Goal: Task Accomplishment & Management: Manage account settings

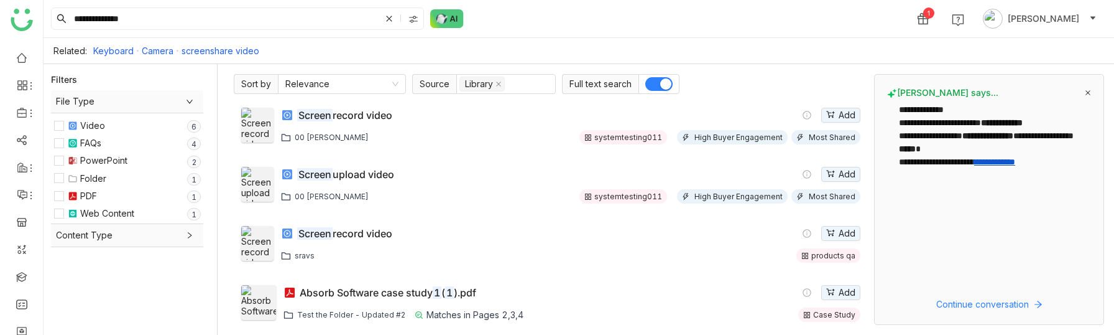
scroll to position [182, 0]
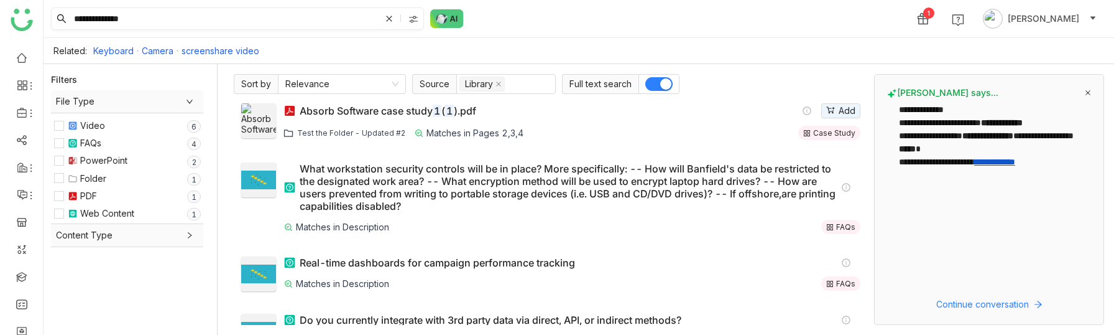
click at [386, 20] on icon at bounding box center [389, 18] width 7 height 7
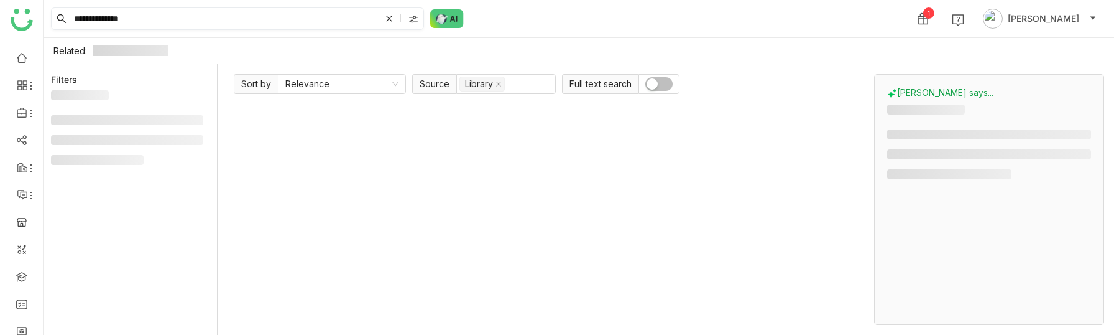
click at [388, 19] on icon at bounding box center [389, 19] width 6 height 6
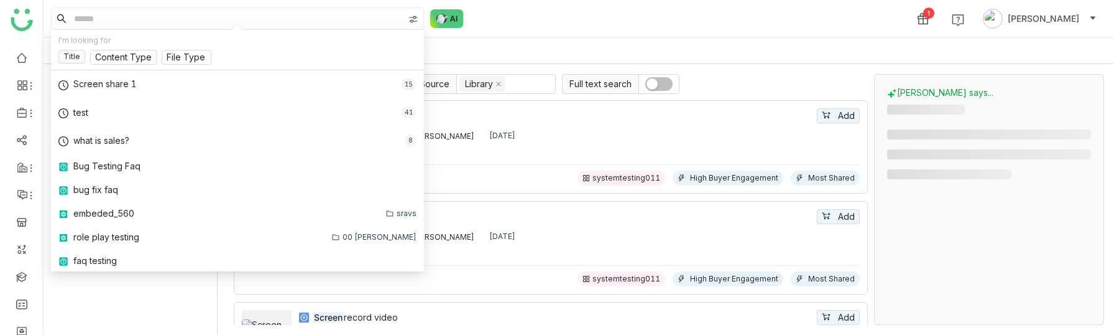
click at [105, 14] on input at bounding box center [238, 18] width 332 height 21
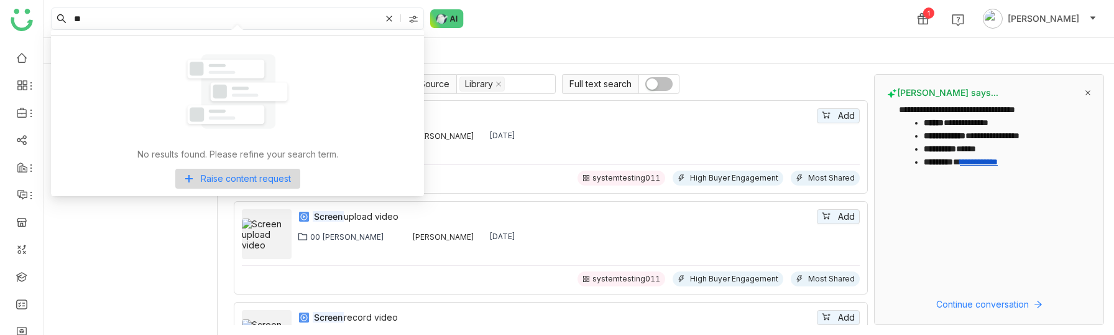
type input "*"
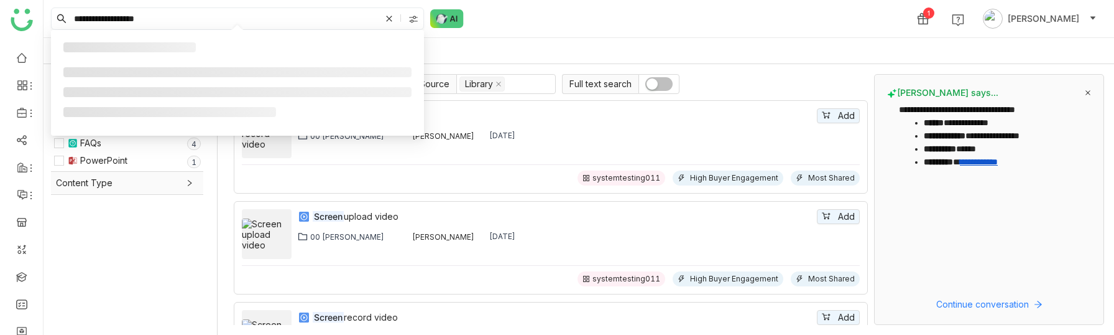
type input "**********"
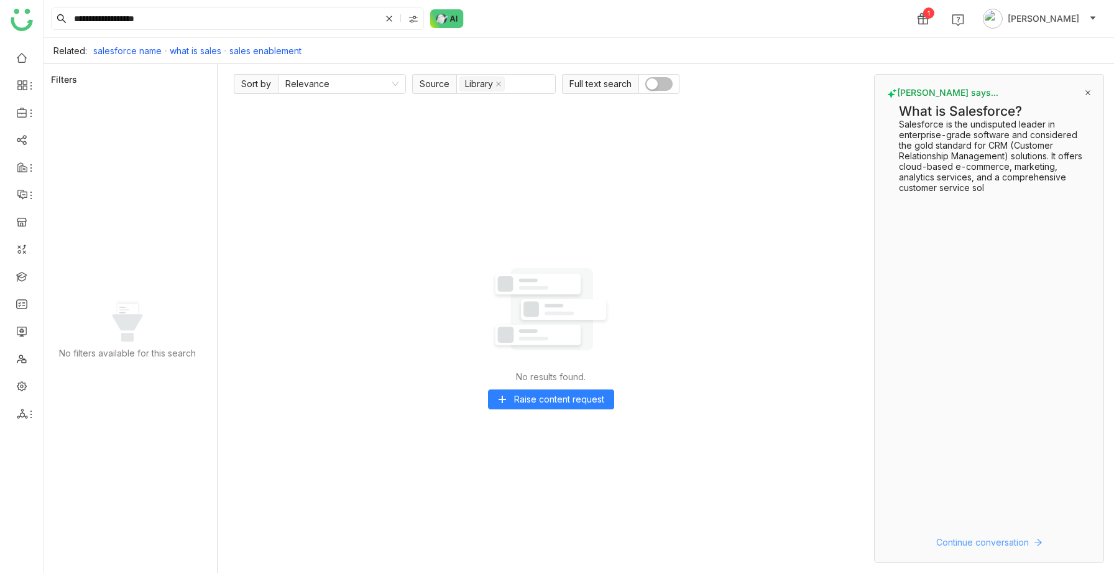
click at [993, 334] on span "Continue conversation" at bounding box center [983, 542] width 93 height 14
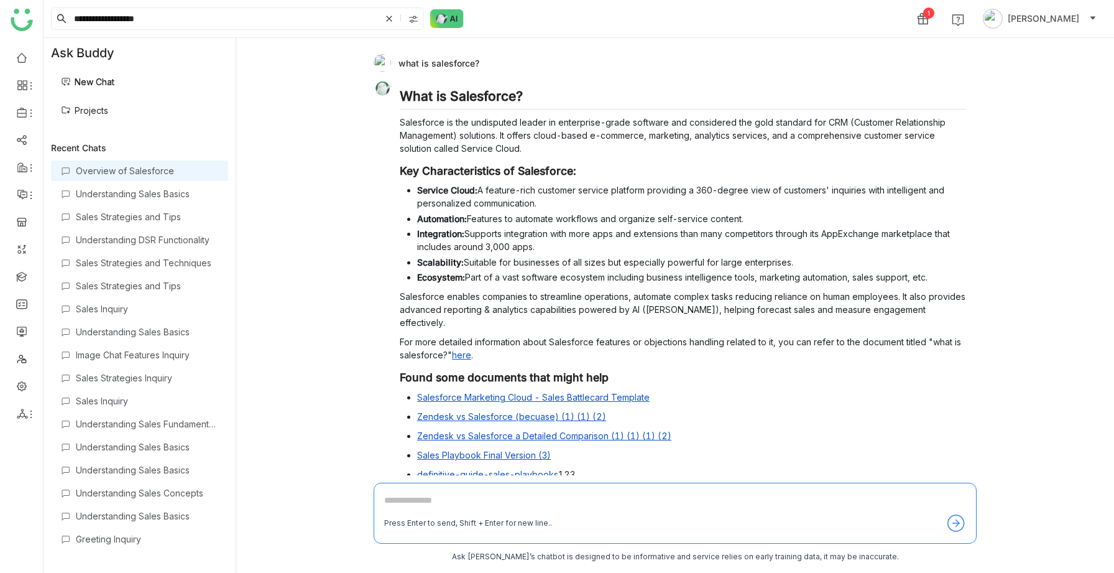
click at [390, 24] on icon at bounding box center [389, 18] width 12 height 12
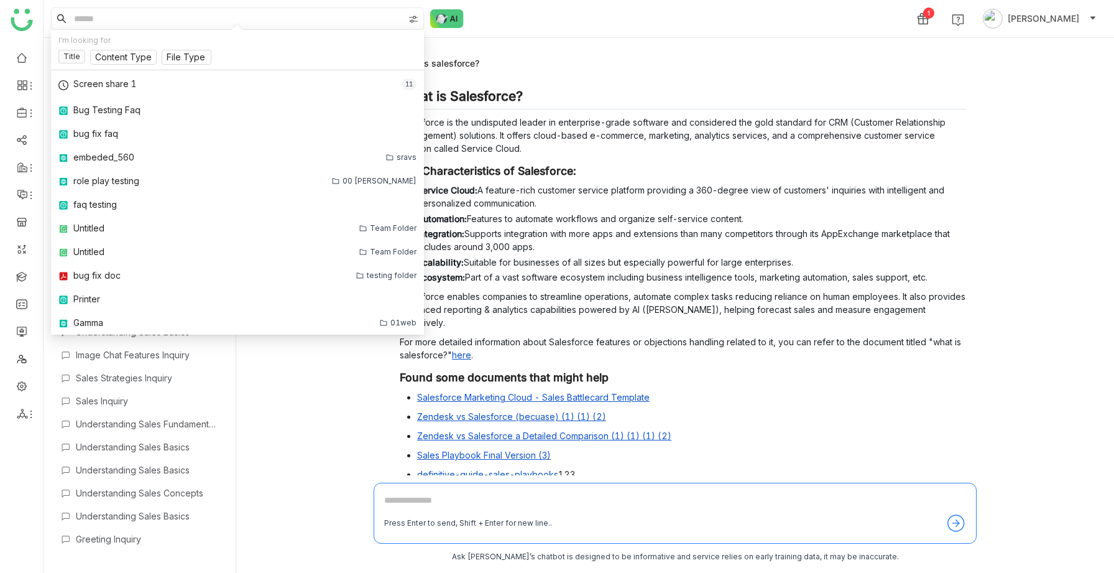
click at [109, 22] on input at bounding box center [238, 18] width 332 height 21
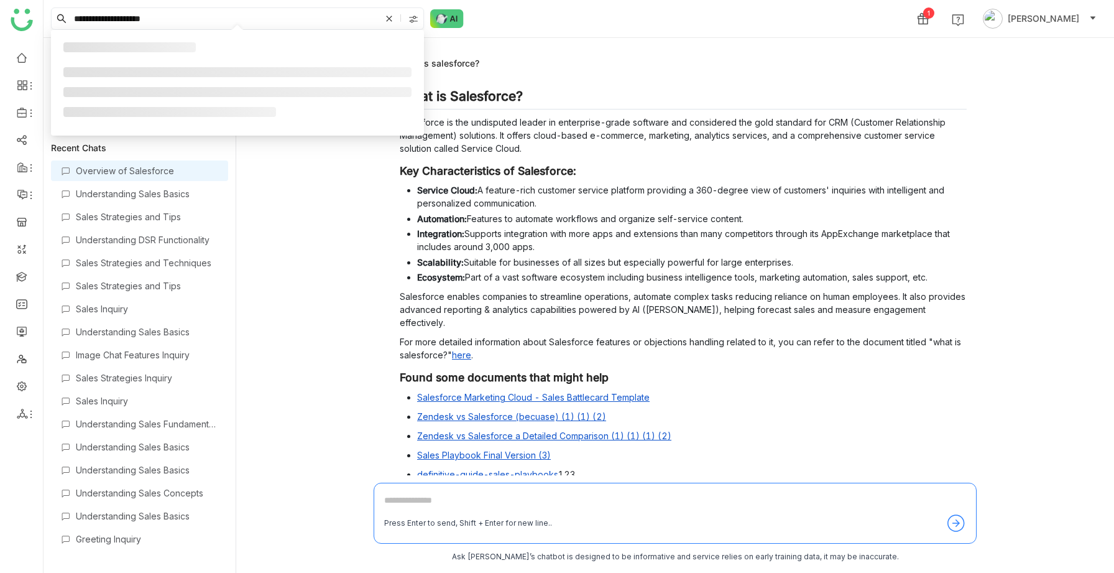
type input "**********"
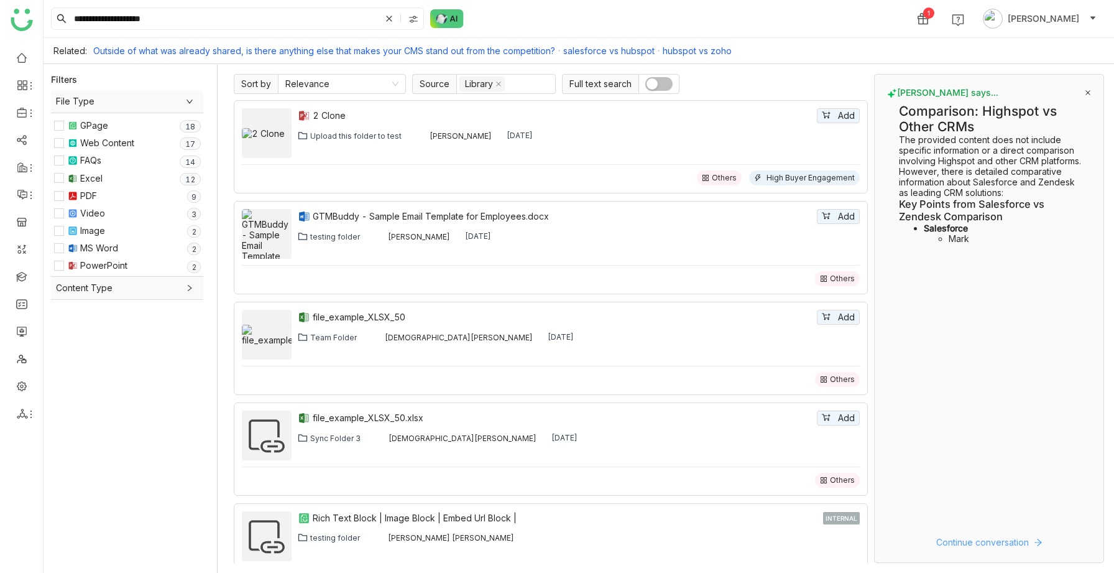
click at [965, 334] on span "Continue conversation" at bounding box center [983, 542] width 93 height 14
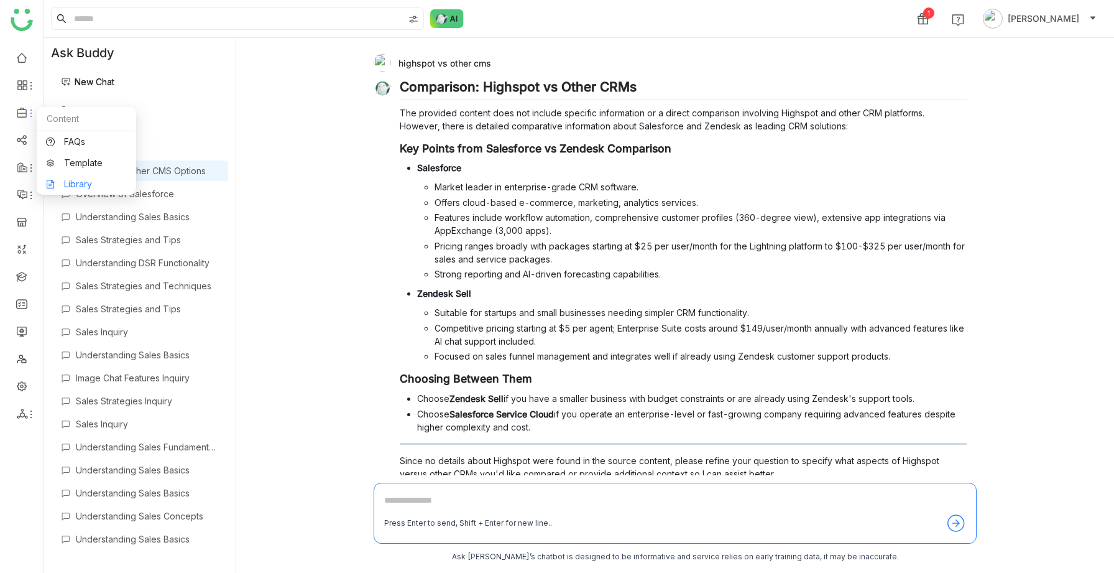
click at [76, 180] on link "Library" at bounding box center [86, 184] width 81 height 9
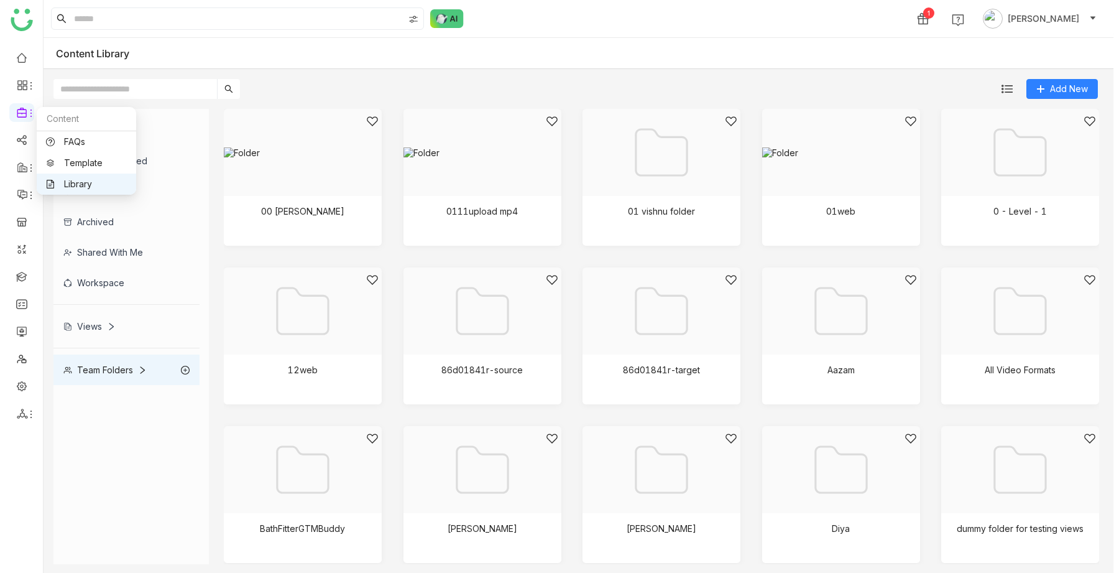
click at [73, 180] on link "Library" at bounding box center [86, 184] width 81 height 9
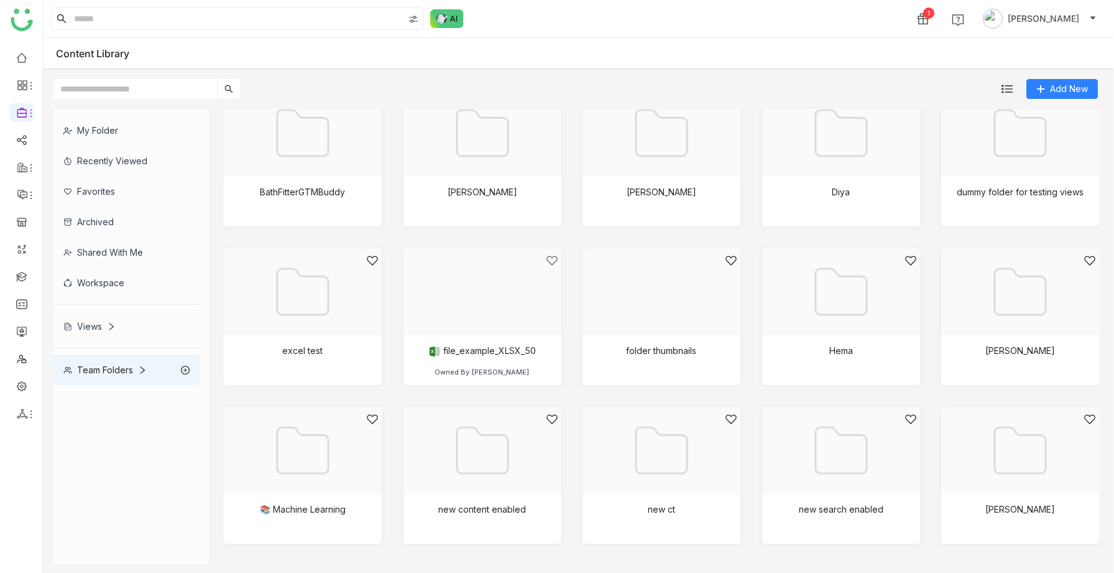
scroll to position [969, 0]
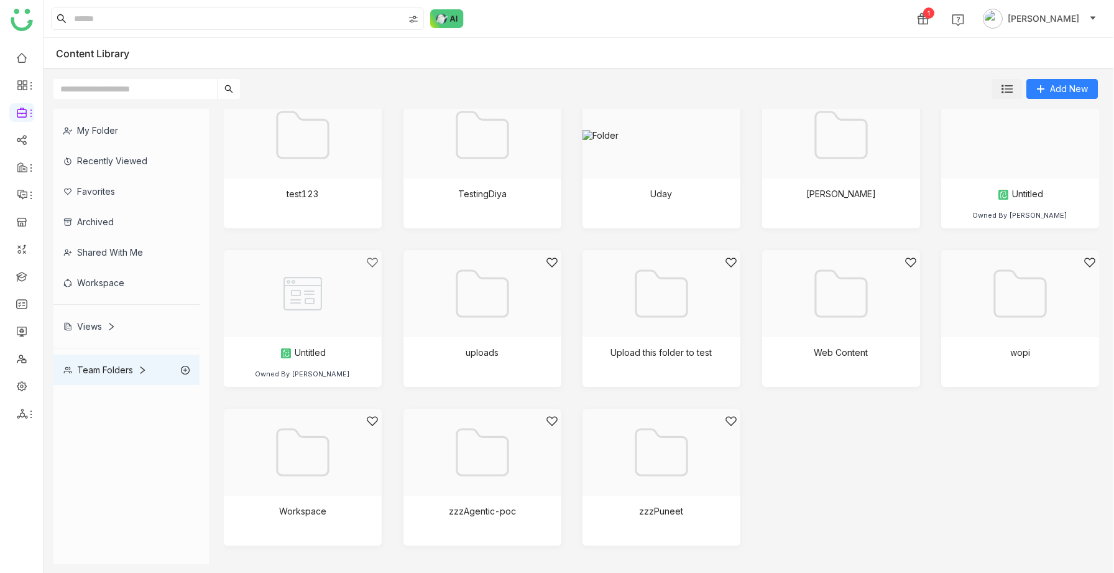
click at [1004, 96] on button at bounding box center [1007, 89] width 31 height 20
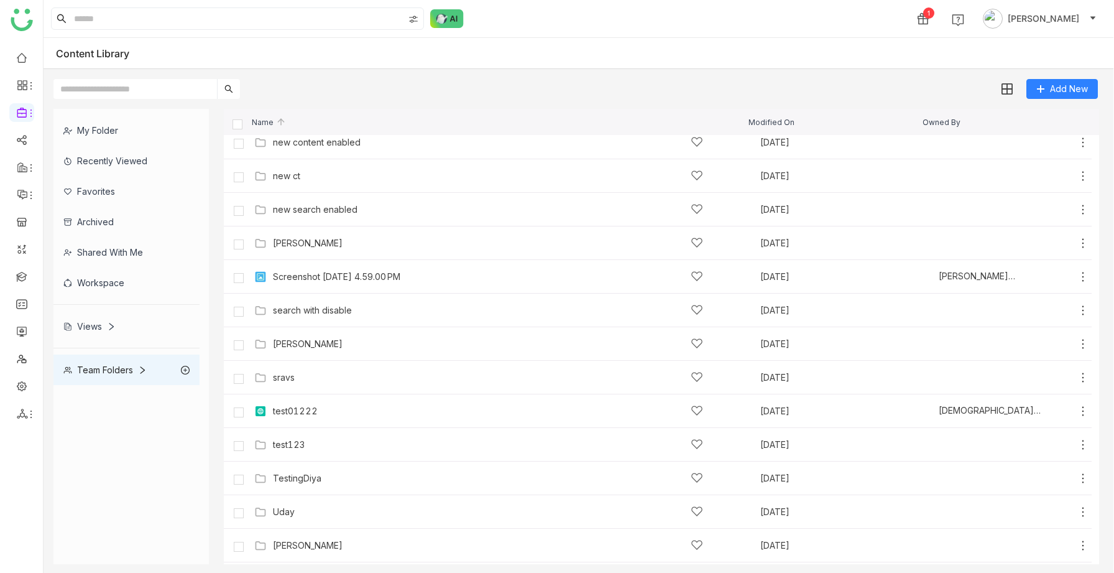
scroll to position [729, 0]
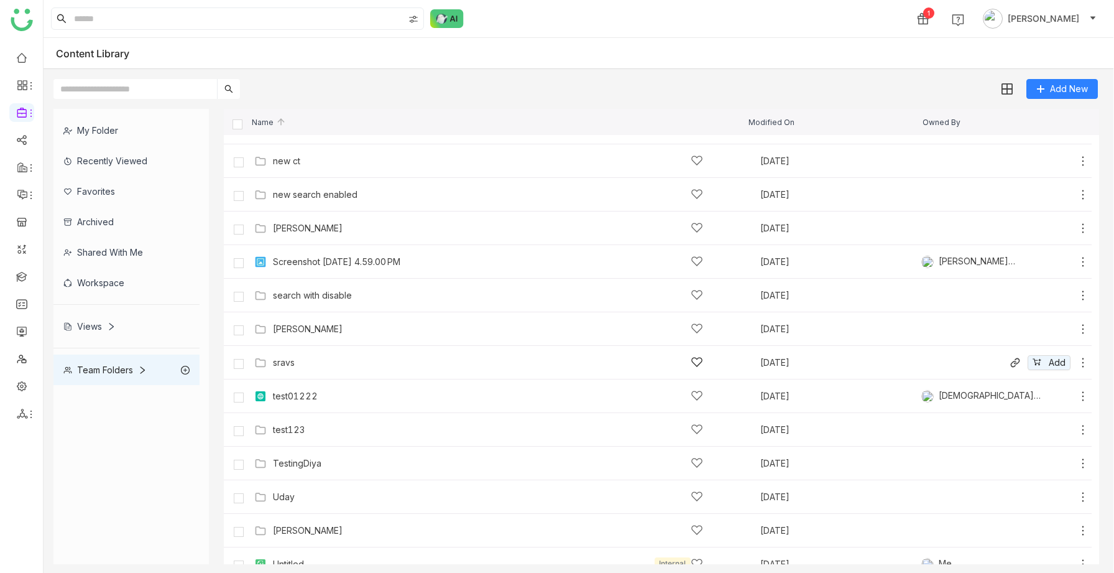
click at [396, 358] on div "sravs" at bounding box center [488, 362] width 430 height 13
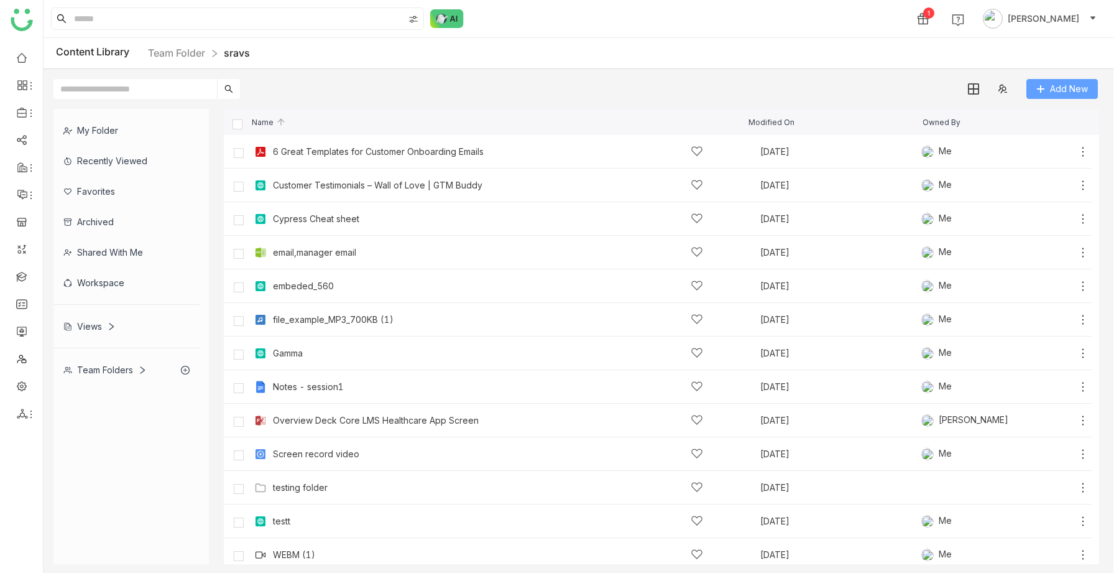
click at [1068, 85] on span "Add New" at bounding box center [1069, 89] width 38 height 14
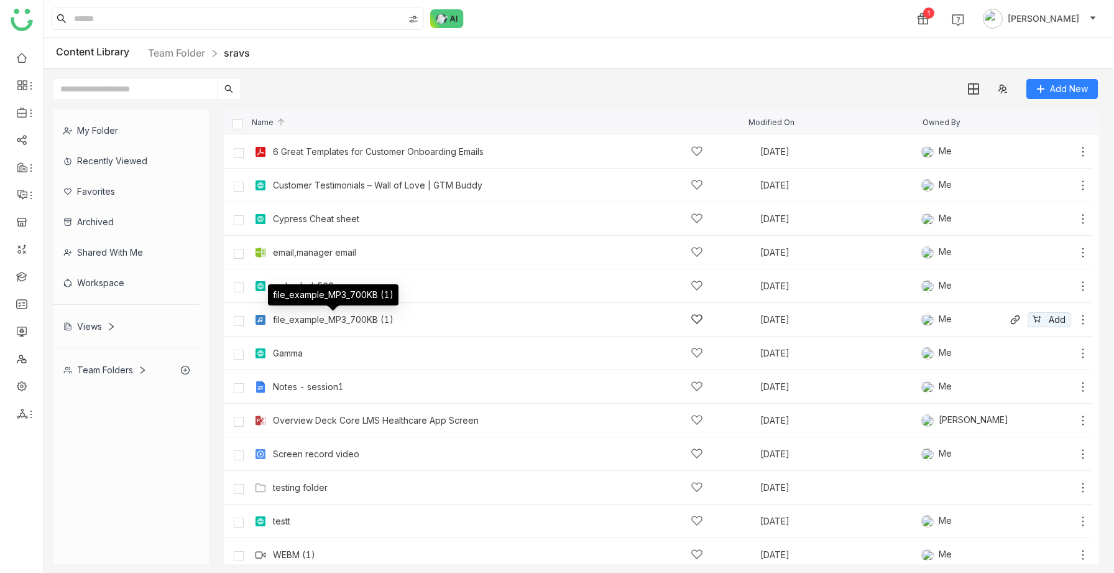
click at [387, 318] on div "file_example_MP3_700KB (1)" at bounding box center [333, 320] width 121 height 10
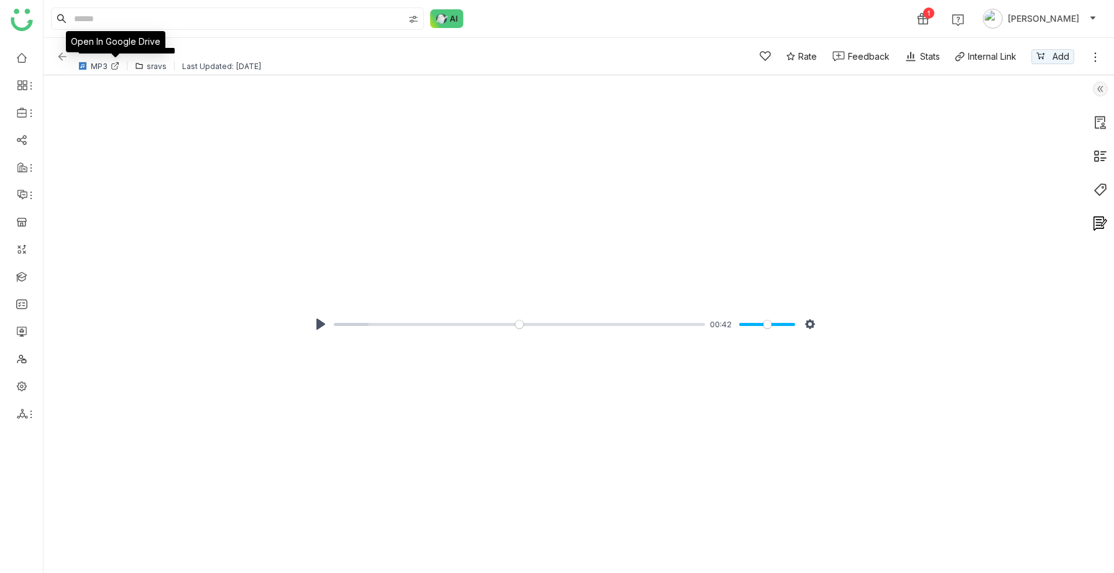
click at [115, 65] on icon at bounding box center [115, 67] width 6 height 6
click at [60, 55] on img at bounding box center [62, 56] width 12 height 12
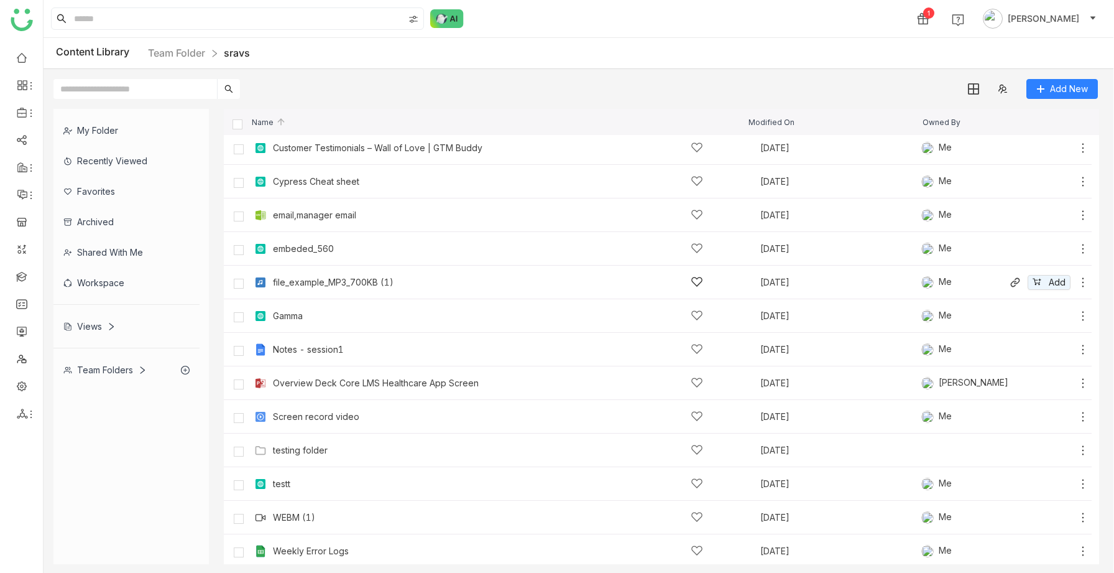
scroll to position [35, 0]
click at [1084, 284] on icon at bounding box center [1083, 284] width 12 height 12
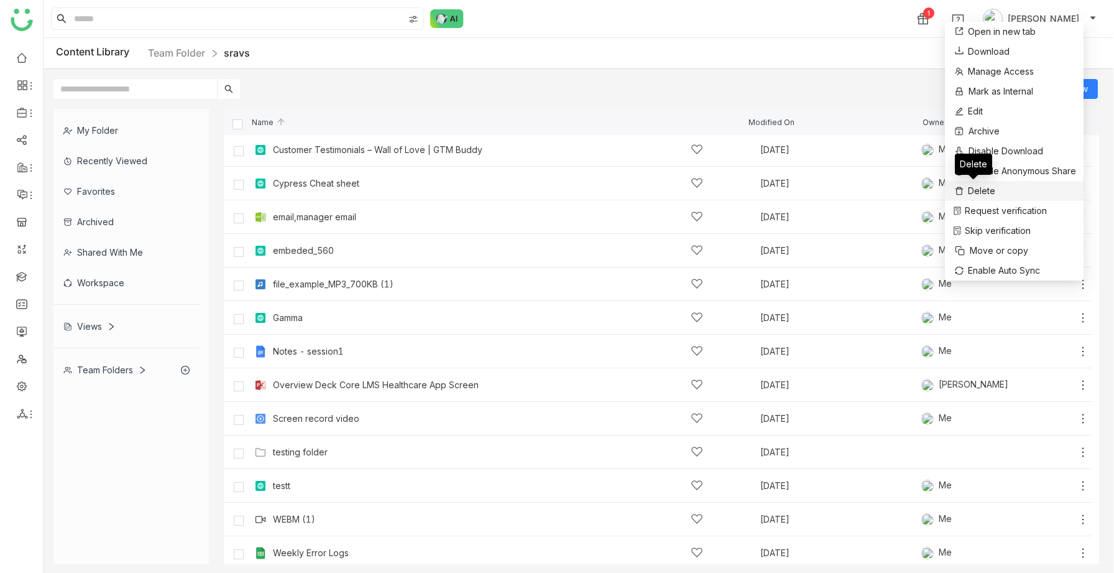
click at [975, 192] on span "Delete" at bounding box center [981, 191] width 27 height 14
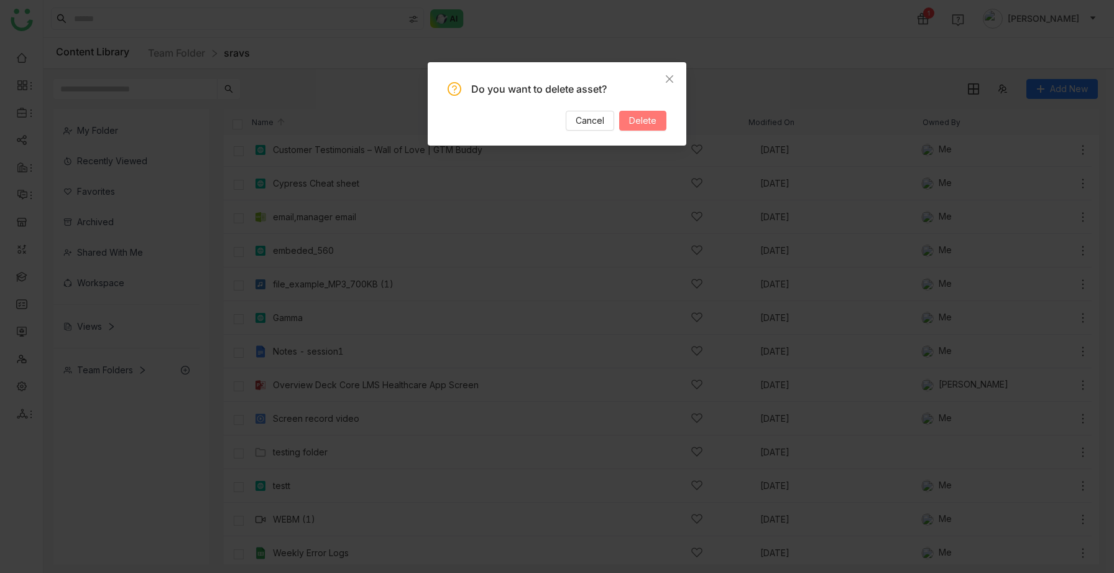
click at [629, 121] on button "Delete" at bounding box center [642, 121] width 47 height 20
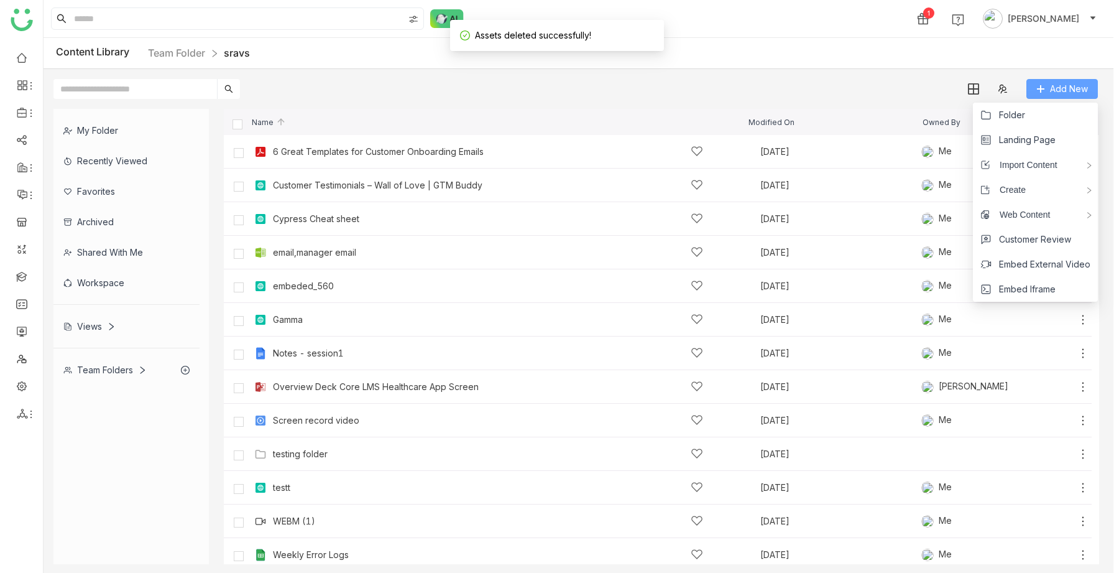
click at [1047, 88] on button "Add New" at bounding box center [1063, 89] width 72 height 20
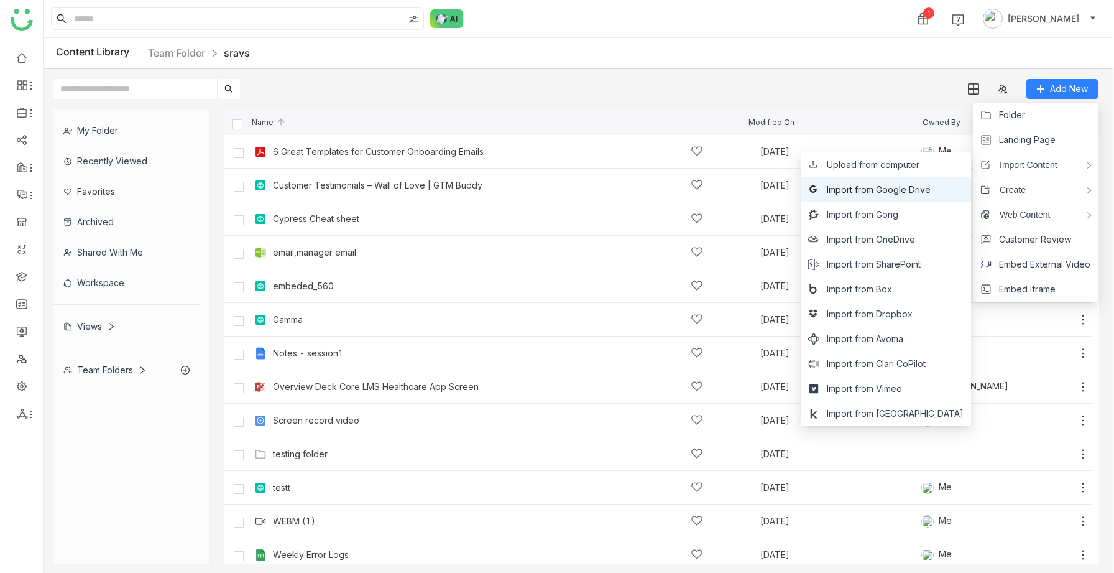
click at [908, 192] on span "Import from Google Drive" at bounding box center [879, 190] width 104 height 14
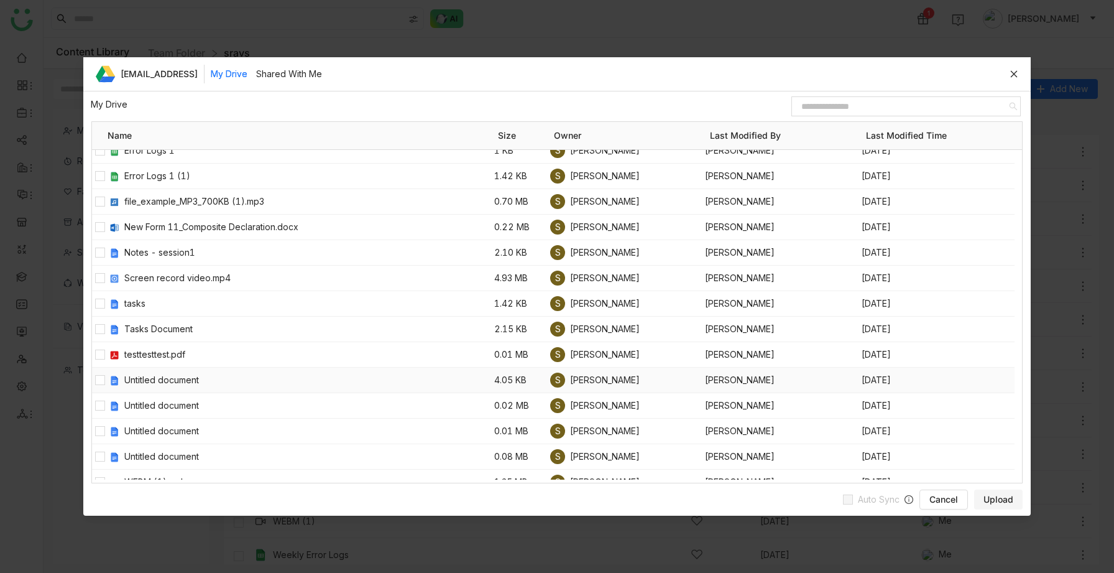
scroll to position [24, 0]
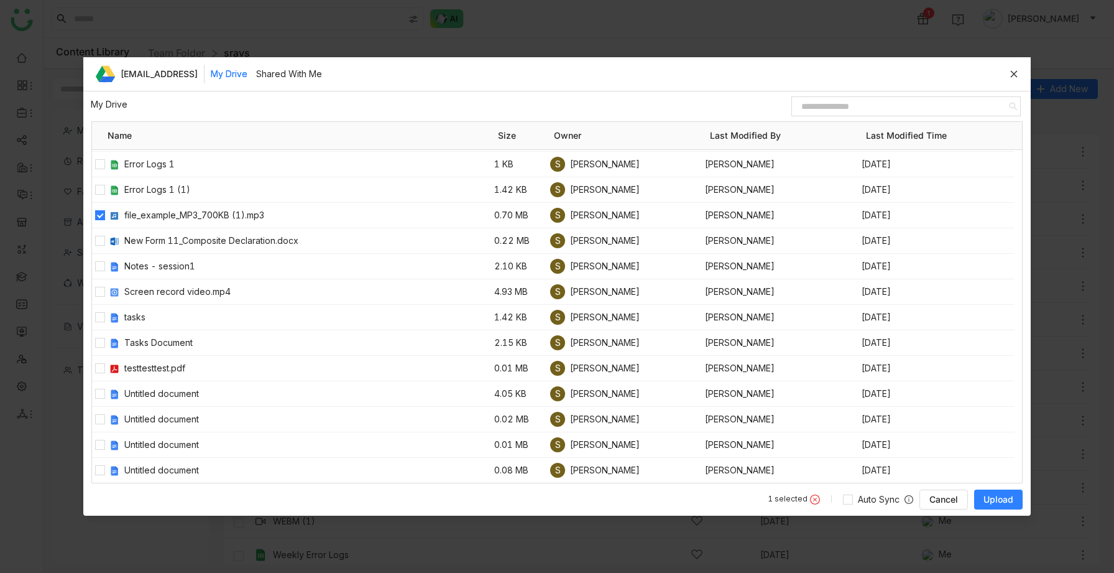
click at [998, 497] on span "Upload" at bounding box center [999, 499] width 30 height 12
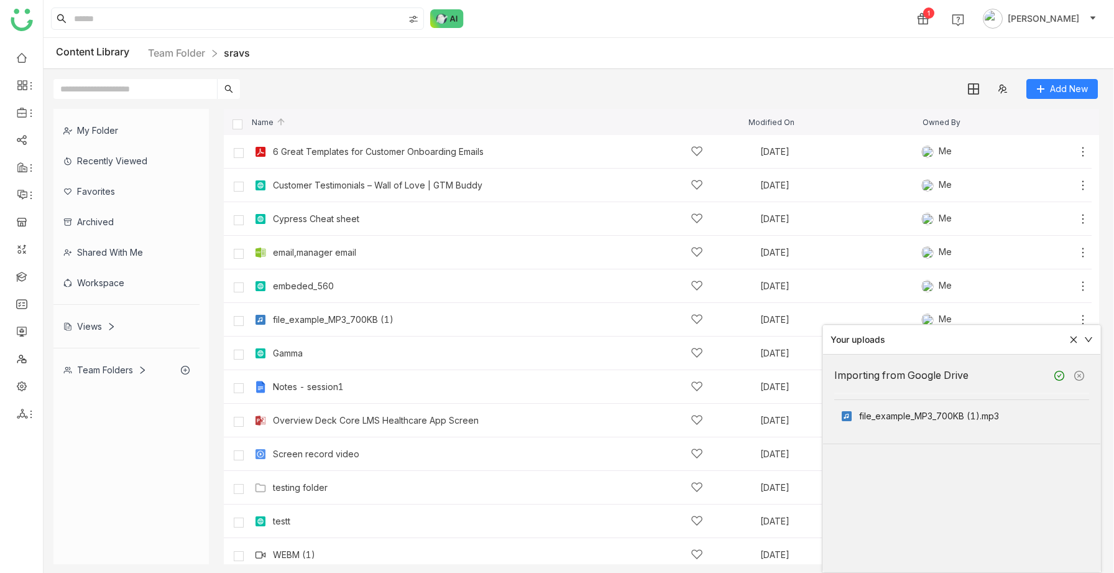
click at [1072, 340] on icon at bounding box center [1074, 339] width 9 height 9
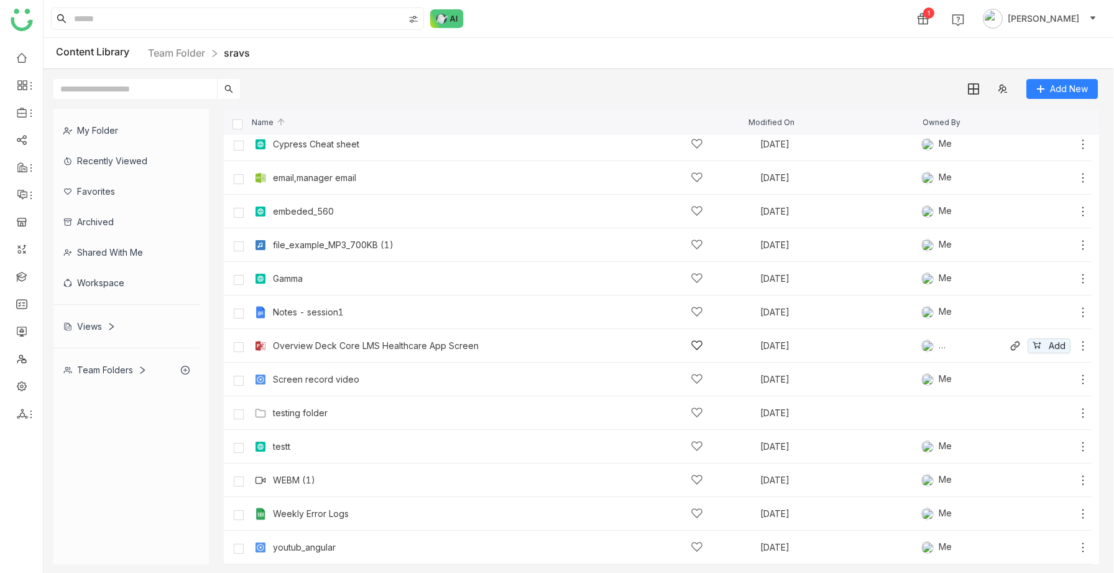
scroll to position [0, 0]
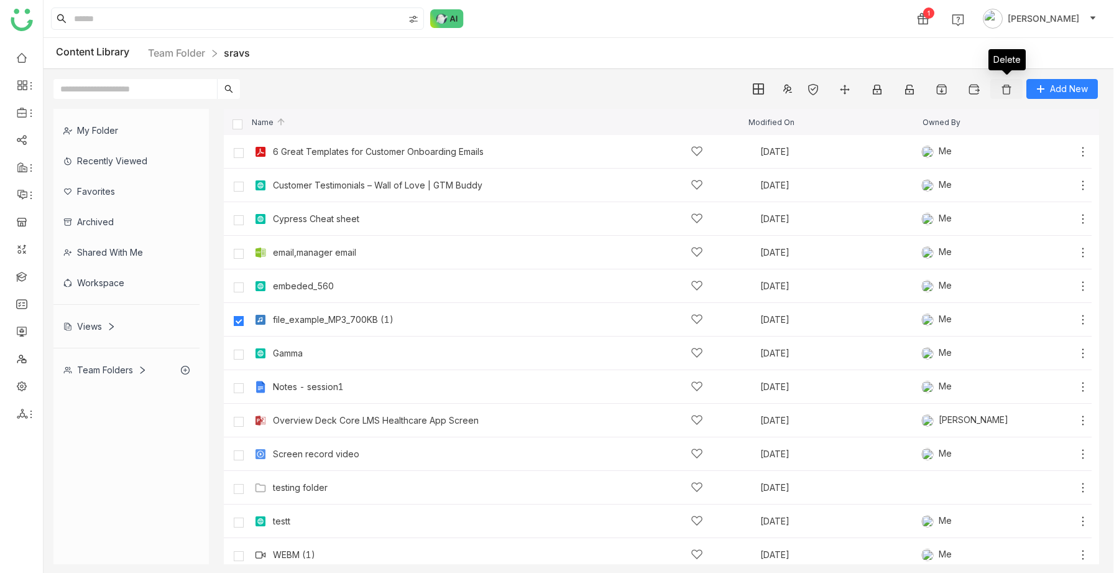
click at [1007, 88] on img at bounding box center [1007, 89] width 12 height 12
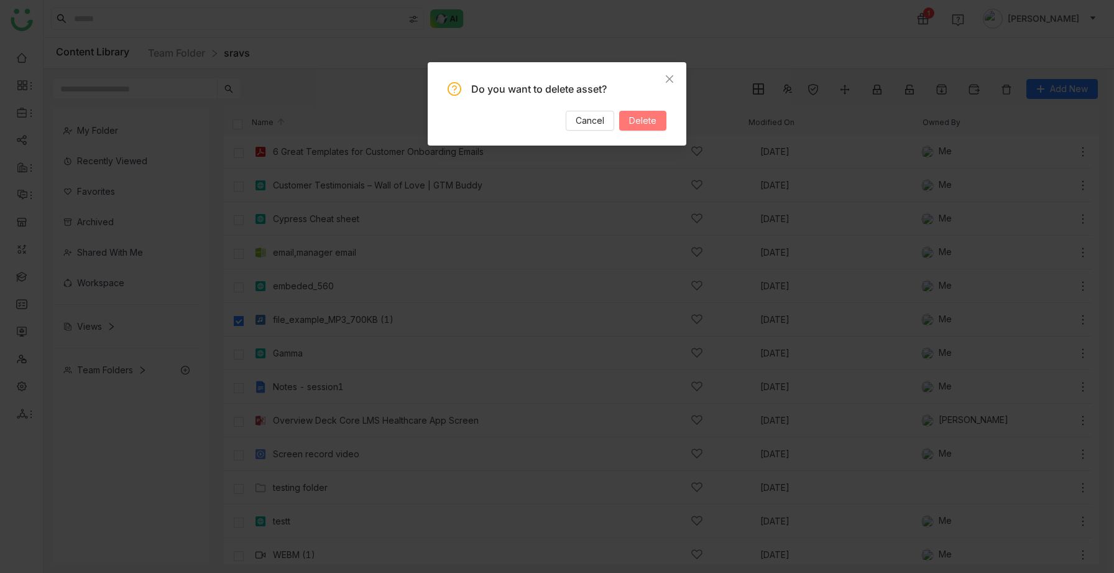
click at [648, 117] on span "Delete" at bounding box center [642, 121] width 27 height 14
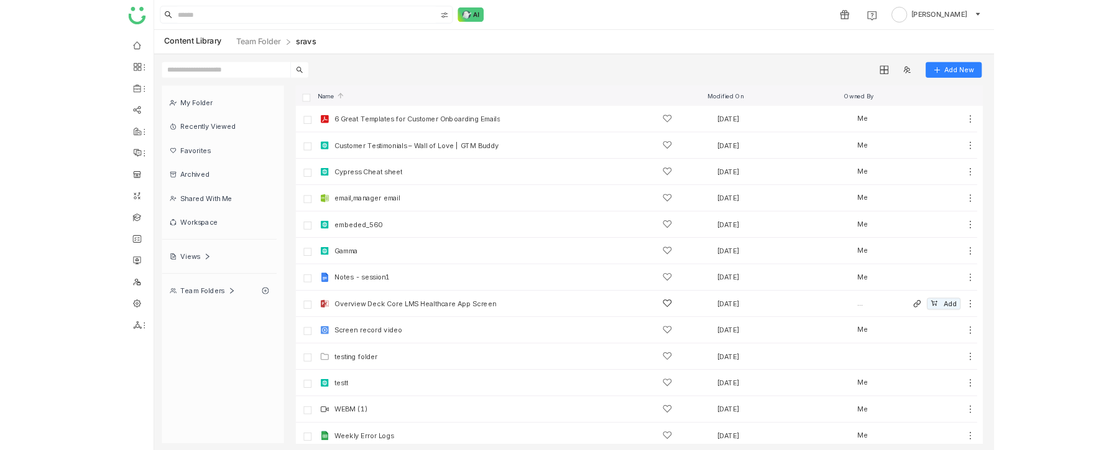
scroll to position [41, 0]
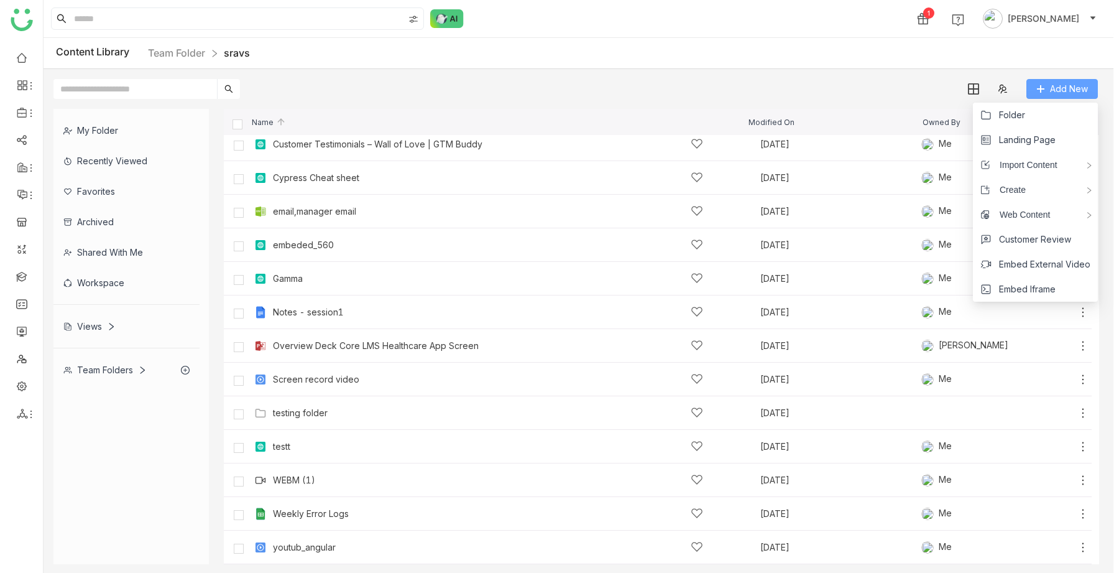
click at [1055, 88] on span "Add New" at bounding box center [1069, 89] width 38 height 14
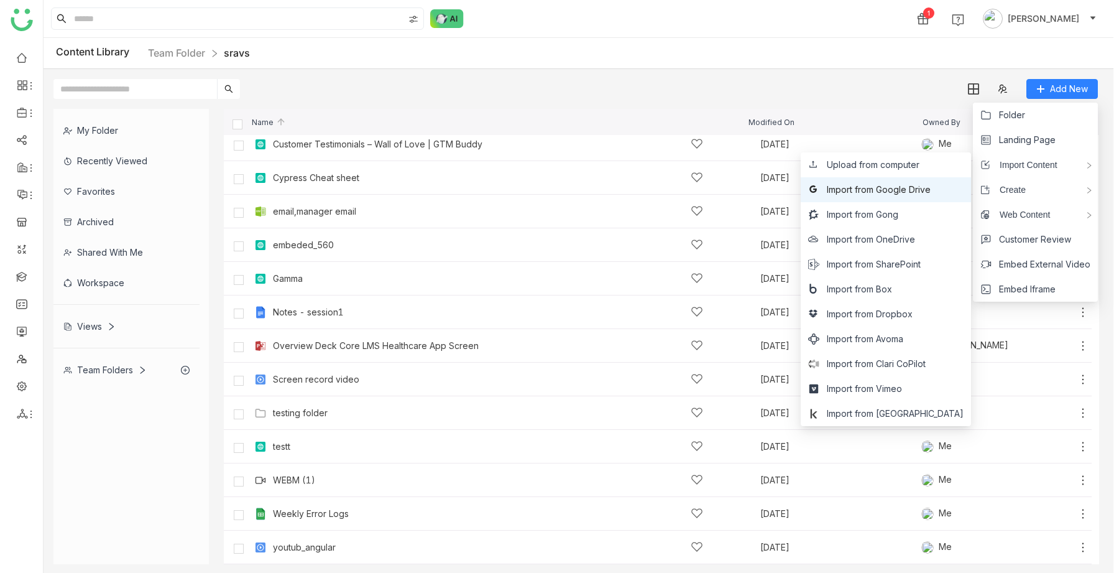
click at [931, 187] on span "Import from Google Drive" at bounding box center [879, 190] width 104 height 14
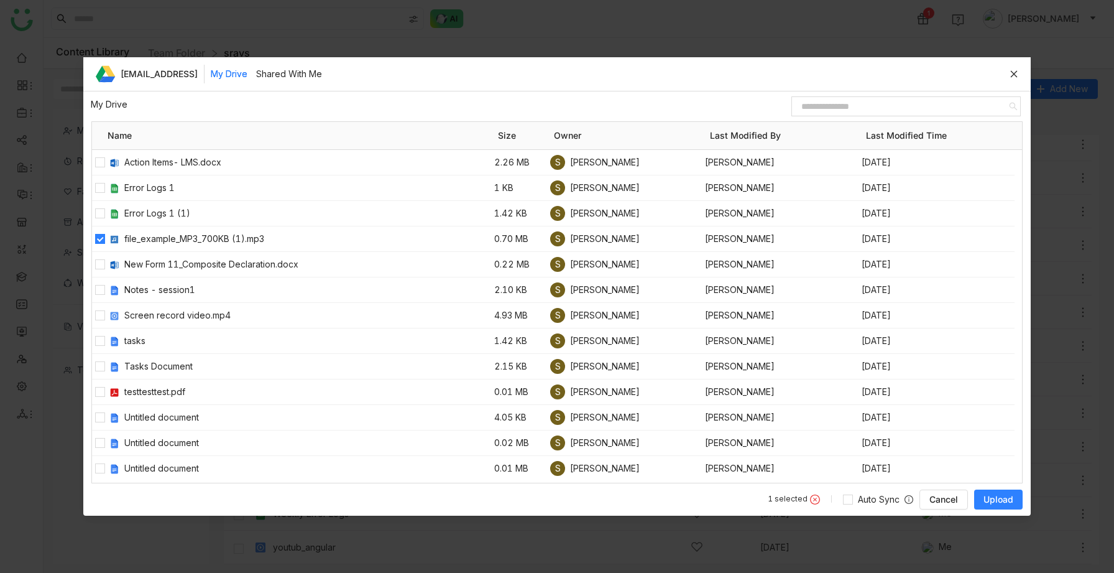
click at [988, 498] on span "Upload" at bounding box center [999, 499] width 30 height 12
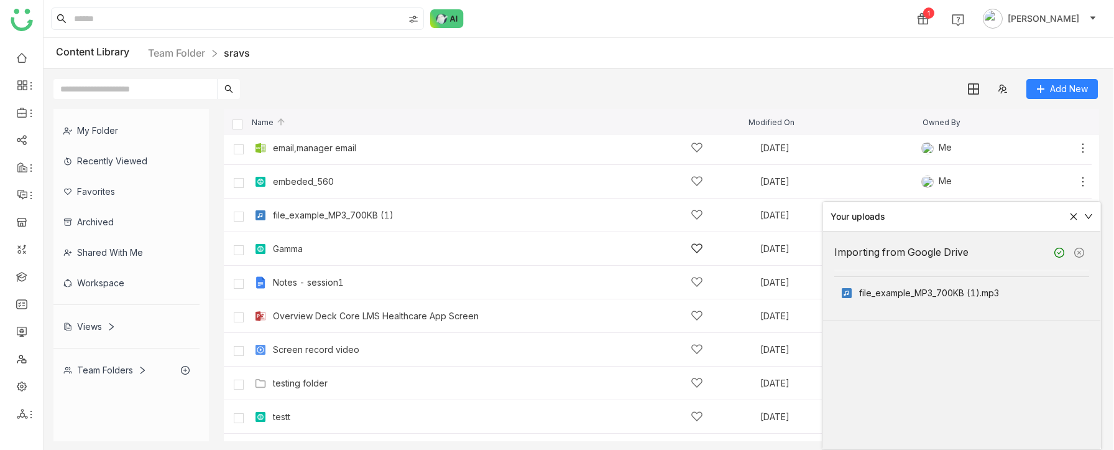
scroll to position [108, 0]
click at [1070, 214] on icon at bounding box center [1074, 216] width 9 height 9
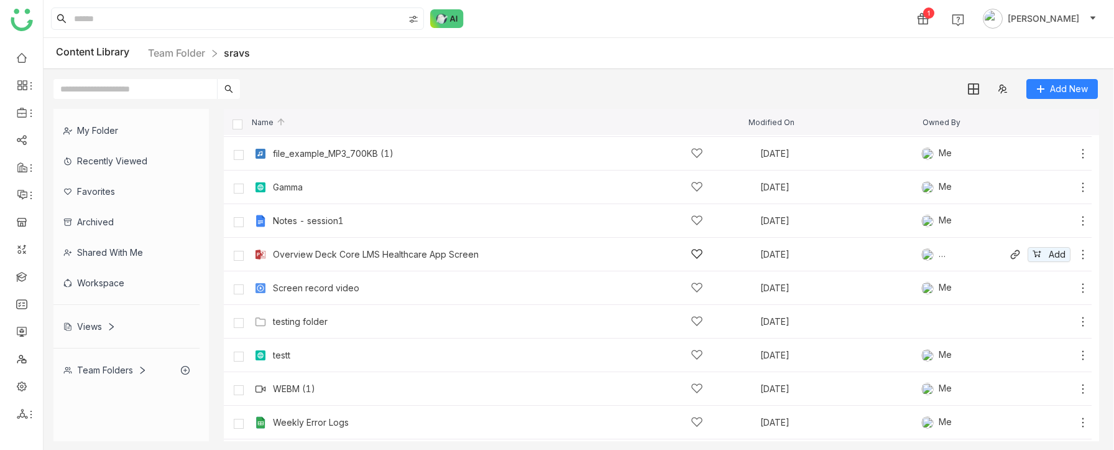
scroll to position [92, 0]
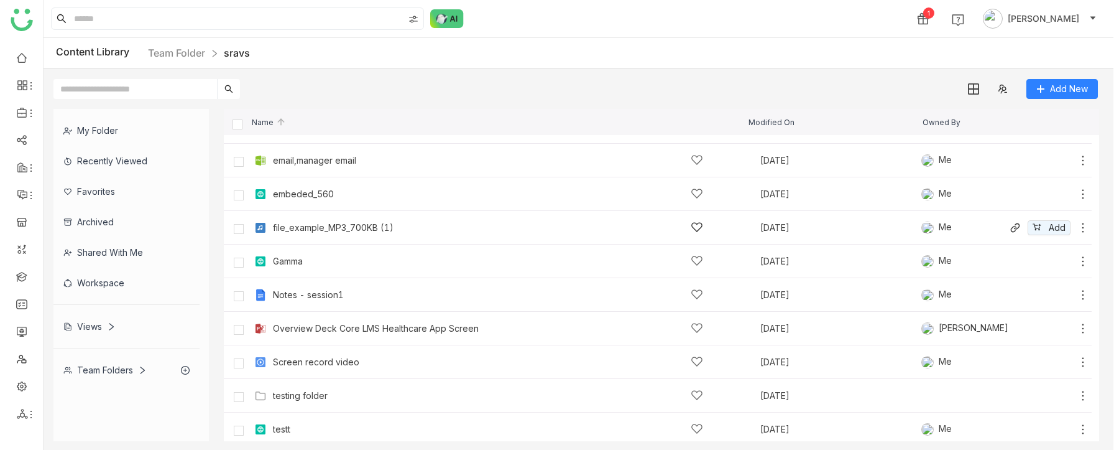
click at [517, 229] on div "file_example_MP3_700KB (1)" at bounding box center [488, 227] width 430 height 13
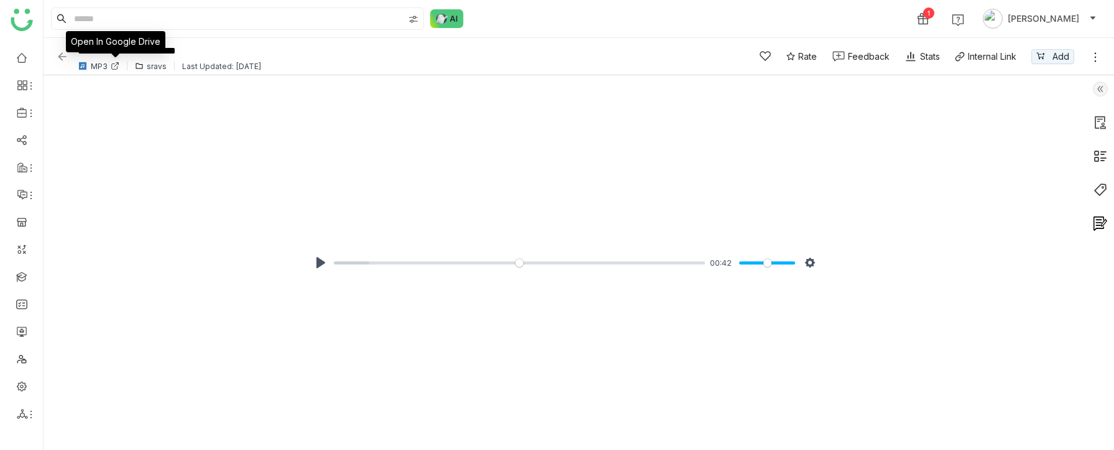
click at [116, 67] on icon at bounding box center [115, 67] width 6 height 6
click at [22, 58] on link at bounding box center [21, 57] width 11 height 11
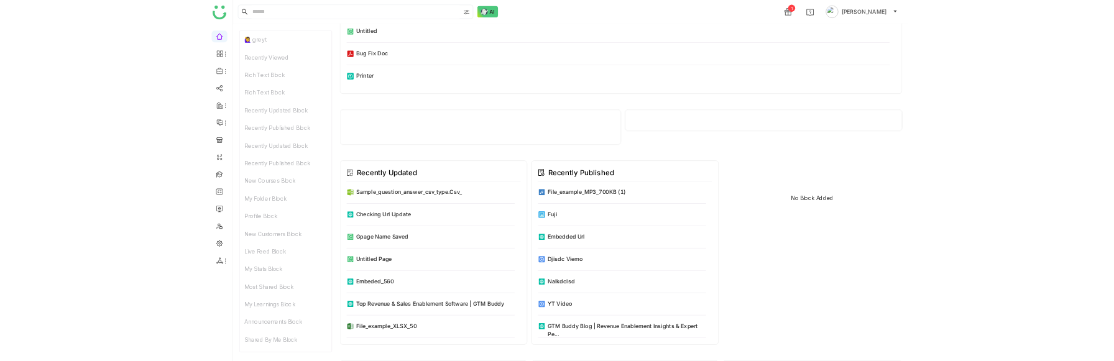
scroll to position [95, 0]
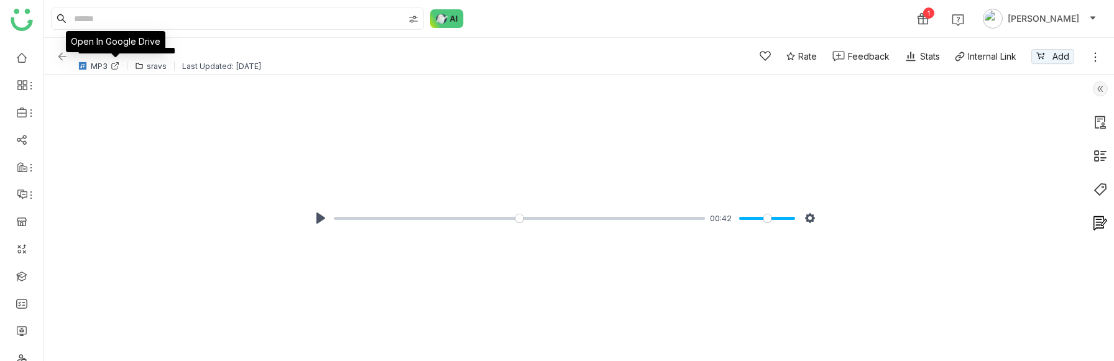
click at [113, 62] on icon at bounding box center [115, 66] width 9 height 9
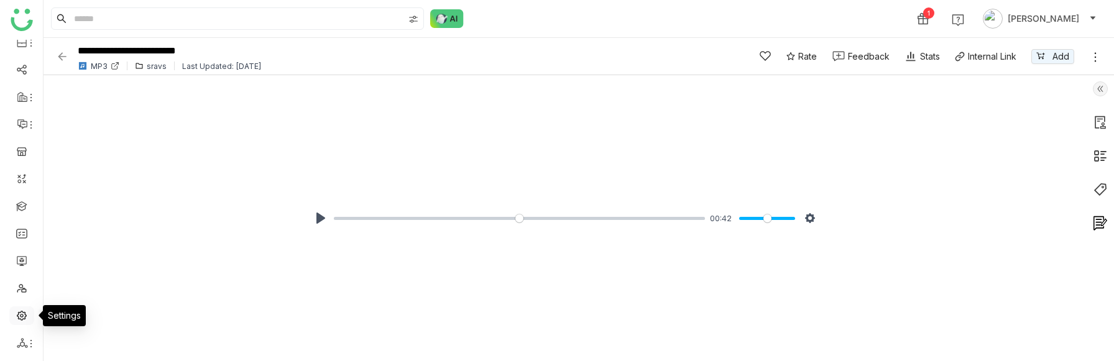
click at [21, 314] on link at bounding box center [21, 315] width 11 height 11
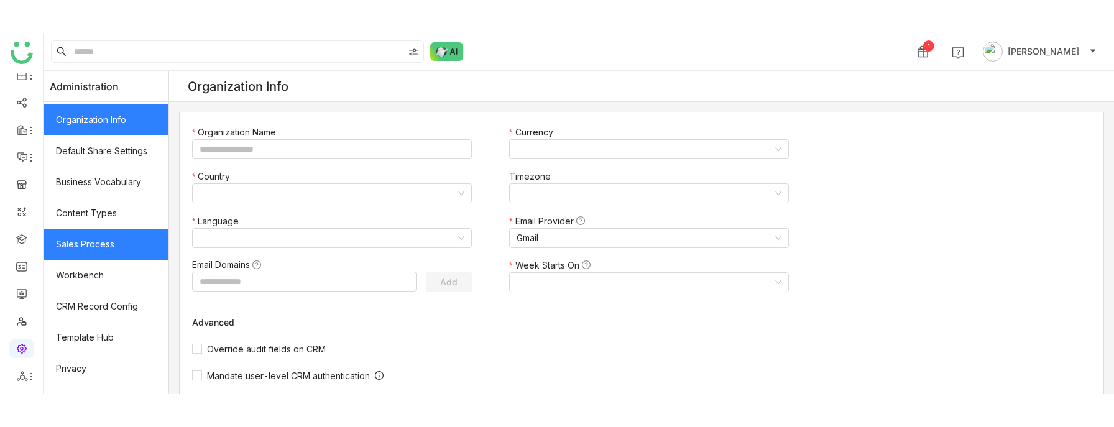
scroll to position [299, 0]
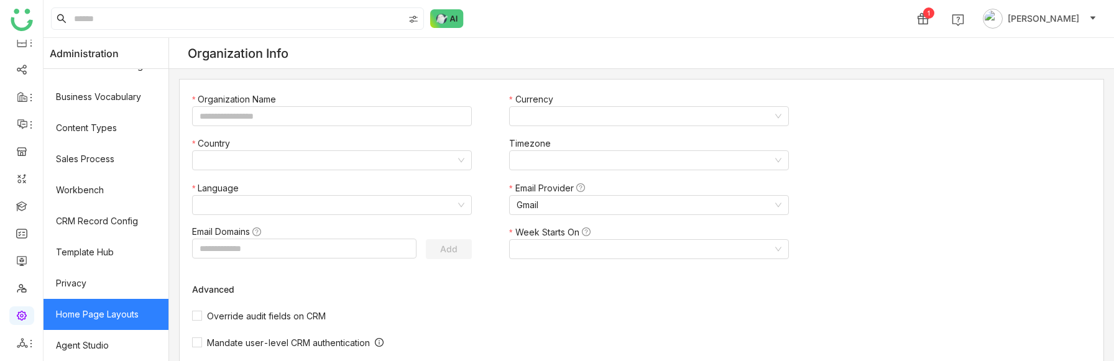
click at [112, 304] on link "Home Page Layouts" at bounding box center [106, 314] width 125 height 31
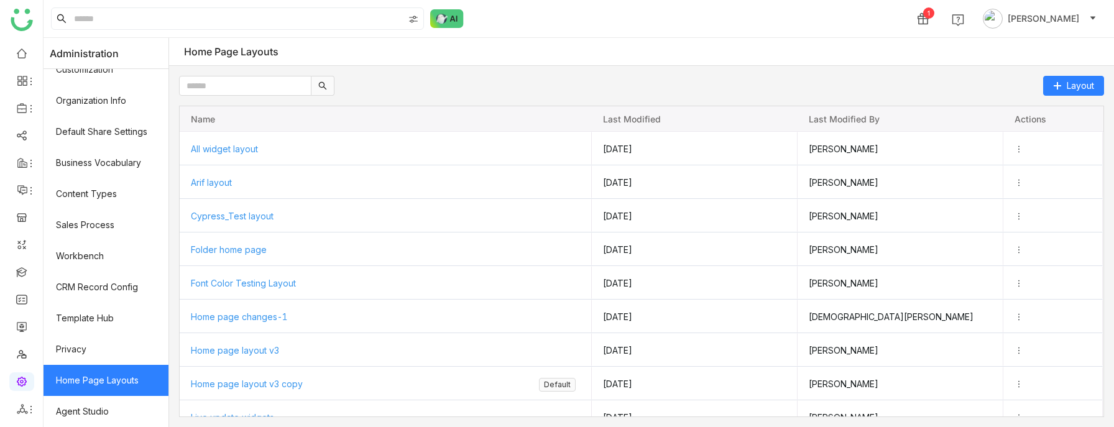
scroll to position [554, 0]
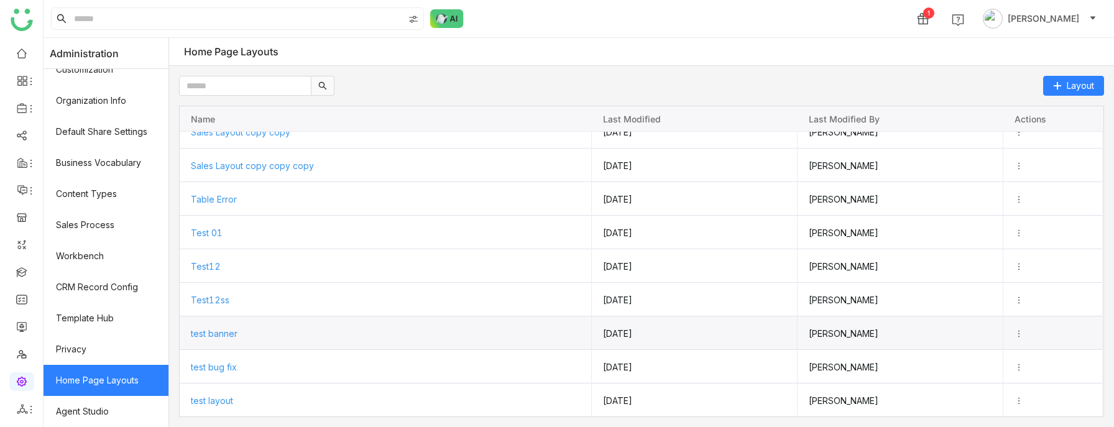
click at [229, 338] on div "test banner" at bounding box center [386, 333] width 390 height 33
click at [222, 329] on span "test banner" at bounding box center [213, 333] width 47 height 11
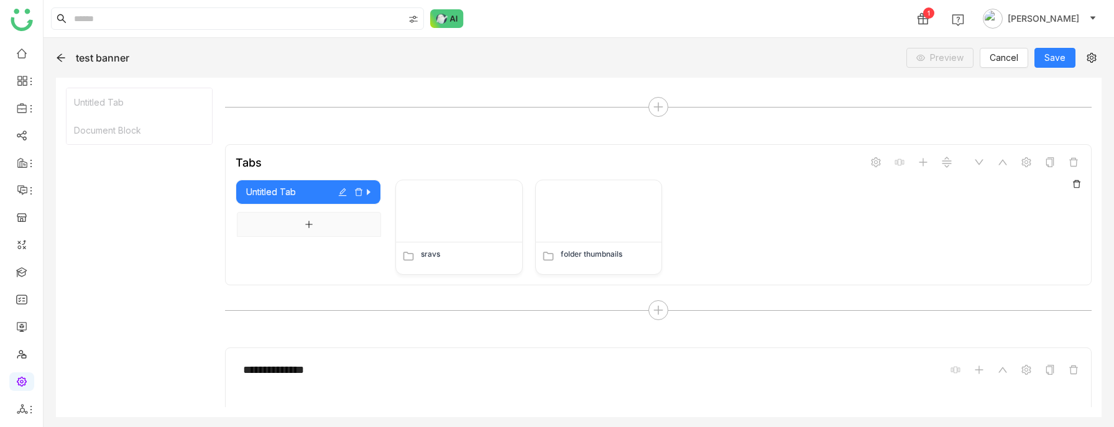
scroll to position [1208, 0]
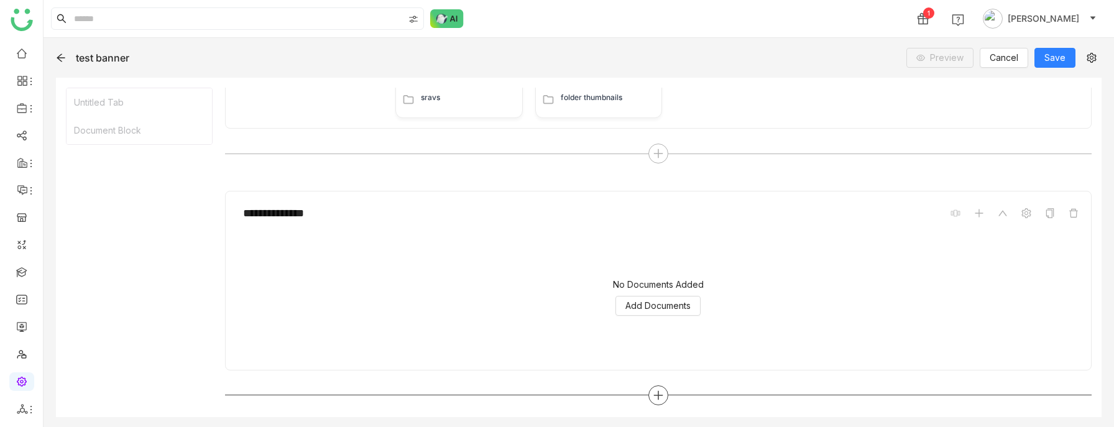
click at [659, 394] on icon at bounding box center [658, 395] width 1 height 9
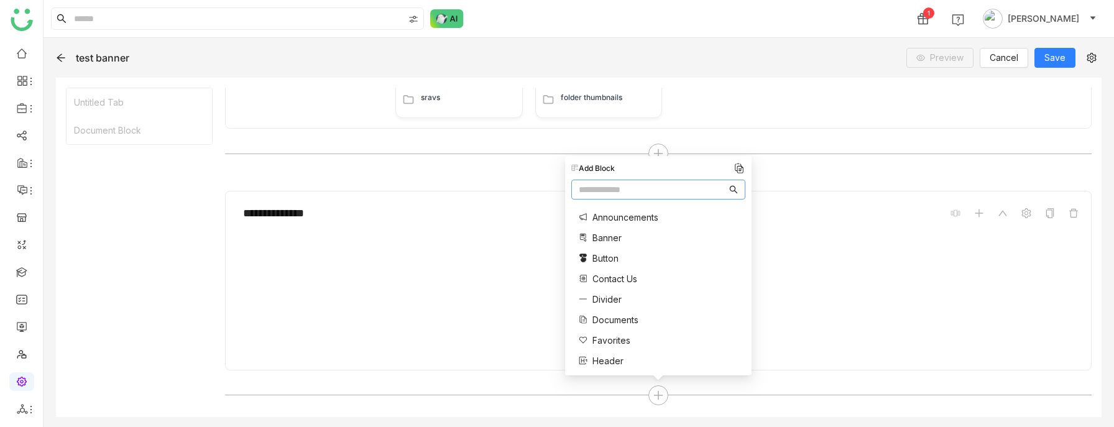
click at [773, 275] on div "No Documents Added Add Documents" at bounding box center [659, 298] width 846 height 124
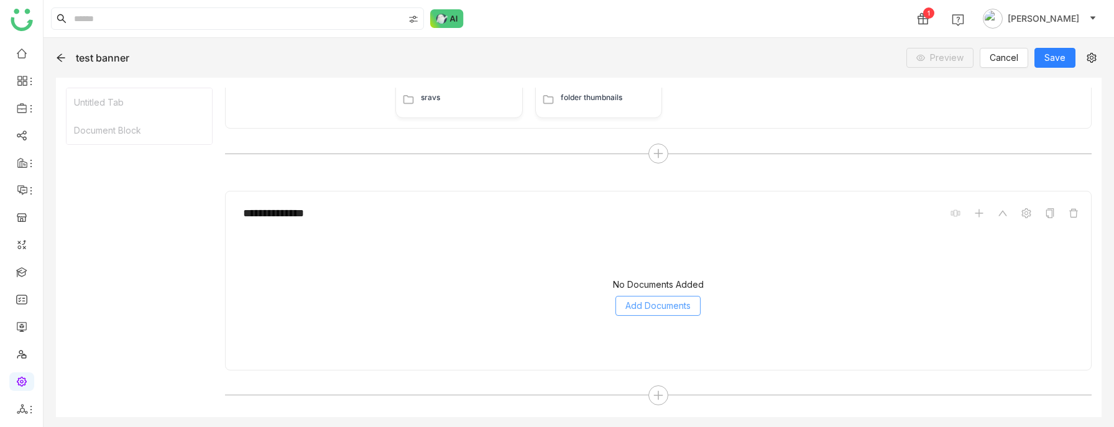
click at [670, 304] on span "Add Documents" at bounding box center [658, 306] width 65 height 14
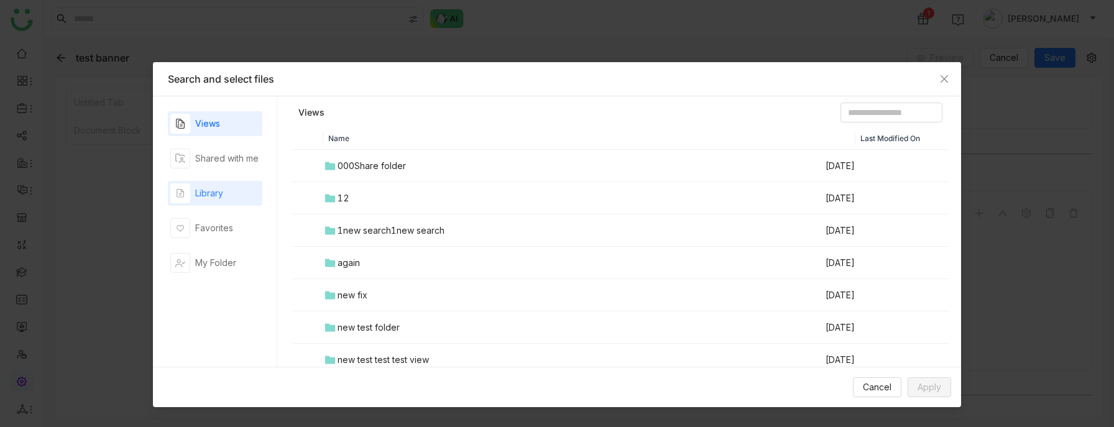
click at [225, 183] on div "Library" at bounding box center [215, 193] width 95 height 25
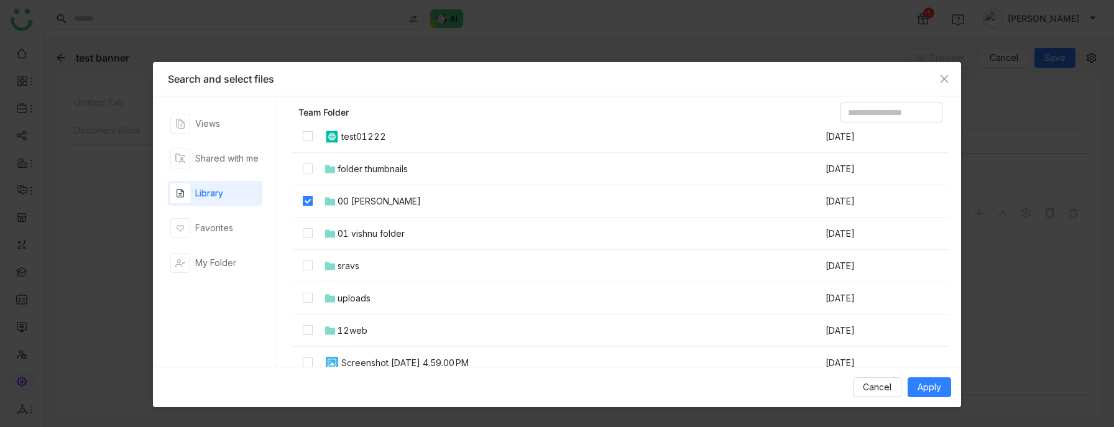
scroll to position [127, 0]
click at [932, 405] on div "Cancel Apply" at bounding box center [557, 387] width 808 height 40
click at [927, 389] on span "Apply" at bounding box center [930, 388] width 24 height 14
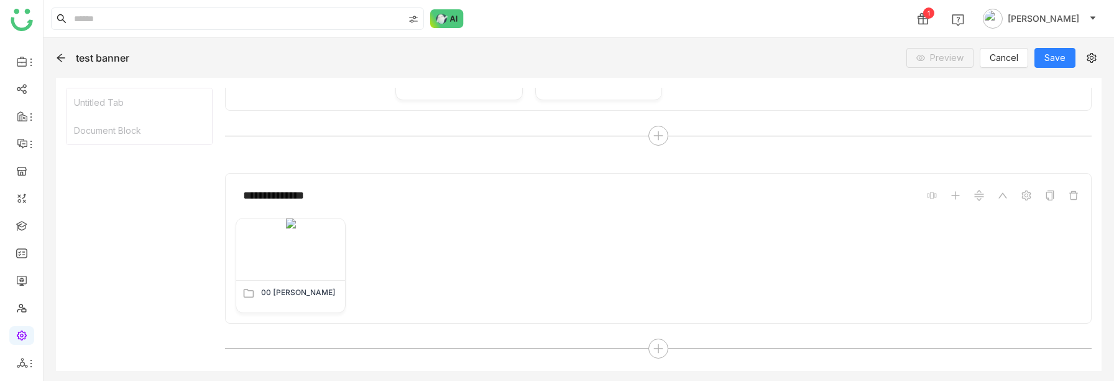
scroll to position [1225, 0]
click at [657, 346] on icon at bounding box center [658, 348] width 11 height 11
type input "****"
click at [606, 187] on span "Tabs" at bounding box center [603, 186] width 21 height 13
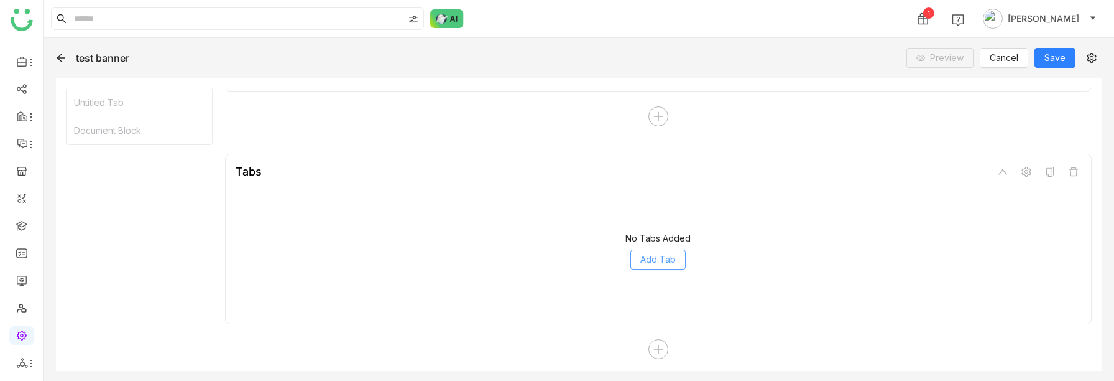
click at [664, 259] on span "Add Tab" at bounding box center [658, 259] width 35 height 14
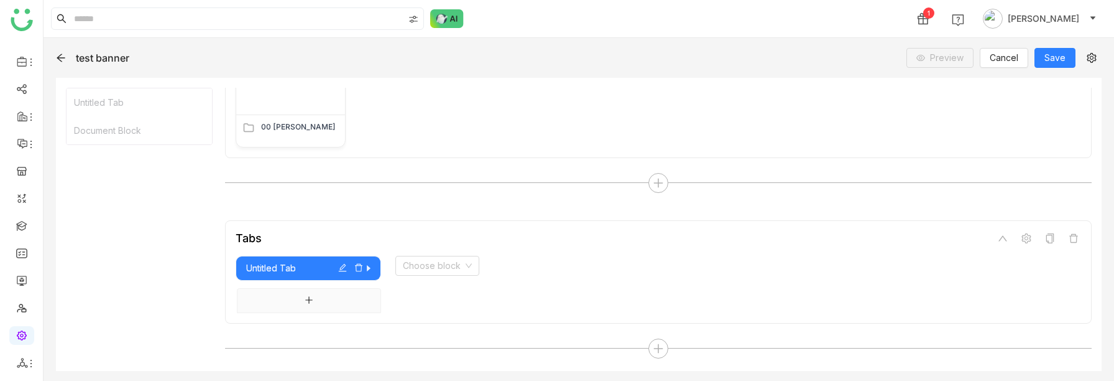
scroll to position [1391, 0]
click at [421, 266] on input at bounding box center [433, 266] width 60 height 19
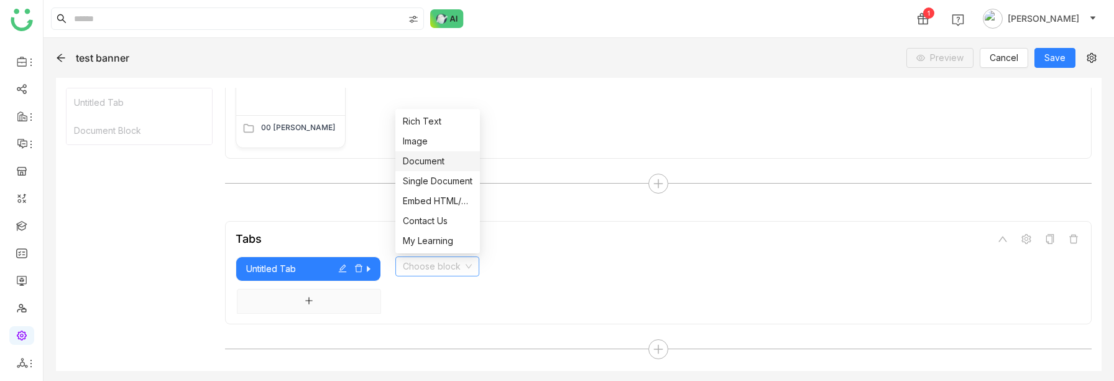
click at [432, 162] on div "Document" at bounding box center [438, 161] width 70 height 14
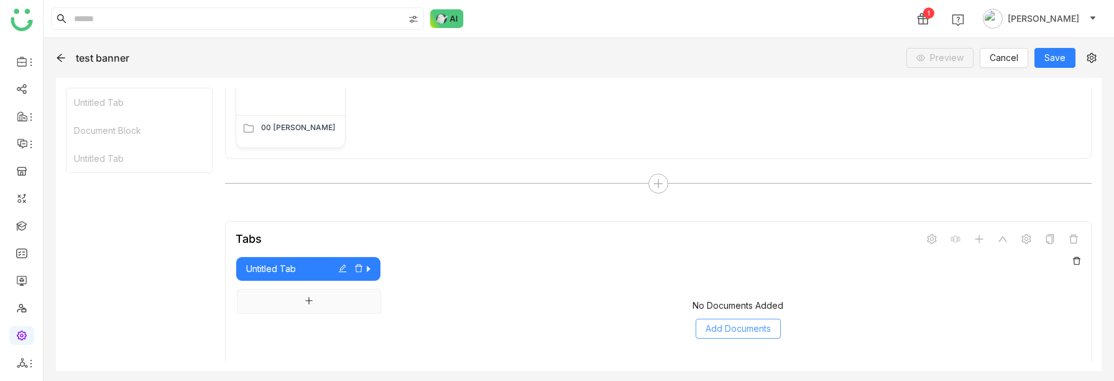
click at [753, 325] on span "Add Documents" at bounding box center [738, 329] width 65 height 14
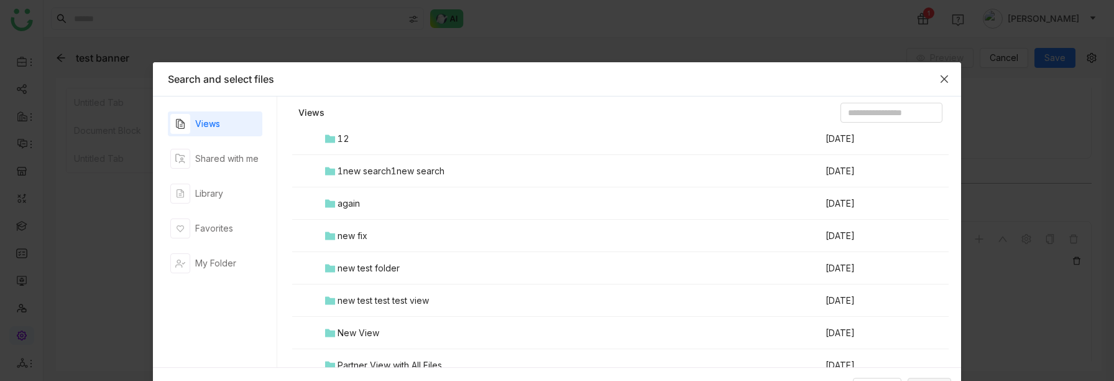
scroll to position [173, 0]
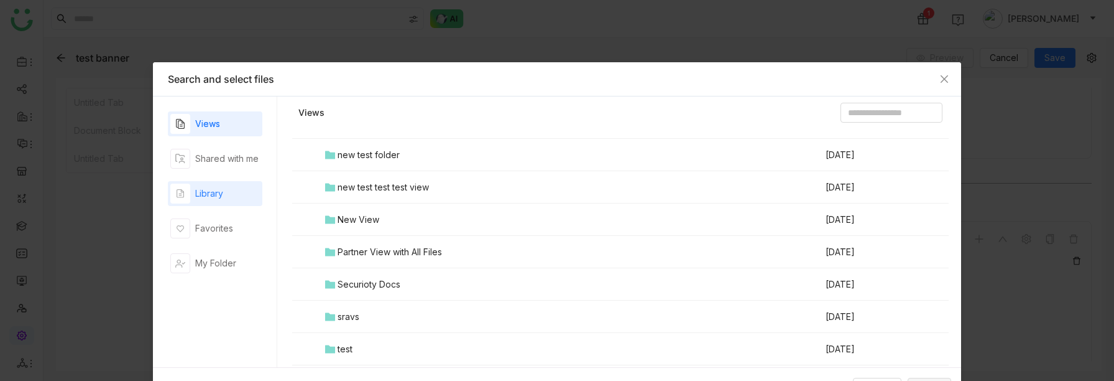
click at [171, 183] on div "button" at bounding box center [180, 193] width 20 height 20
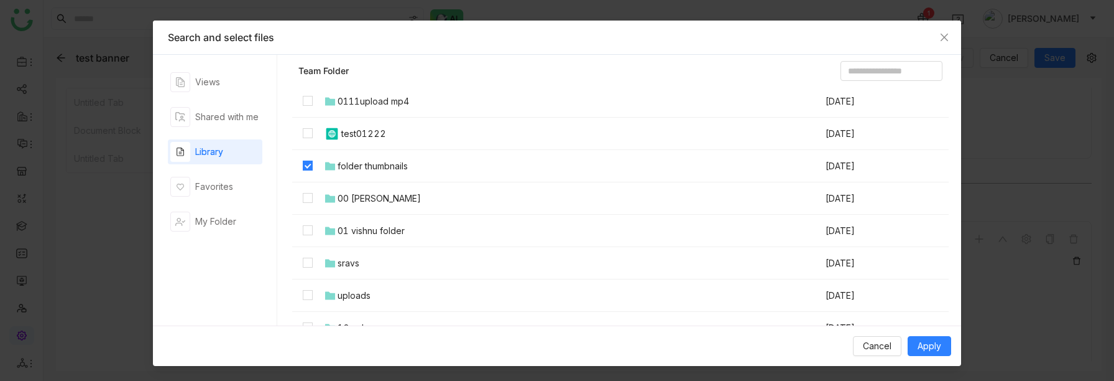
scroll to position [87, 0]
click at [931, 343] on span "Apply" at bounding box center [930, 346] width 24 height 14
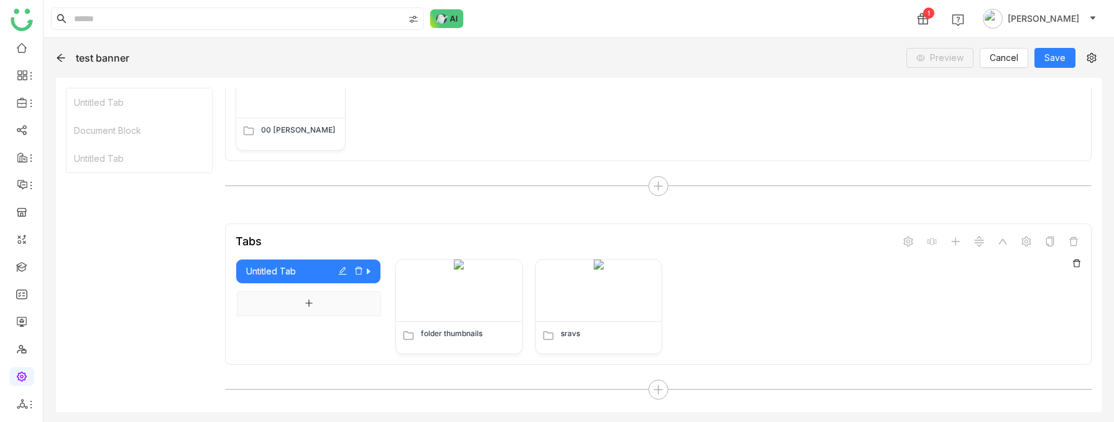
scroll to position [1387, 0]
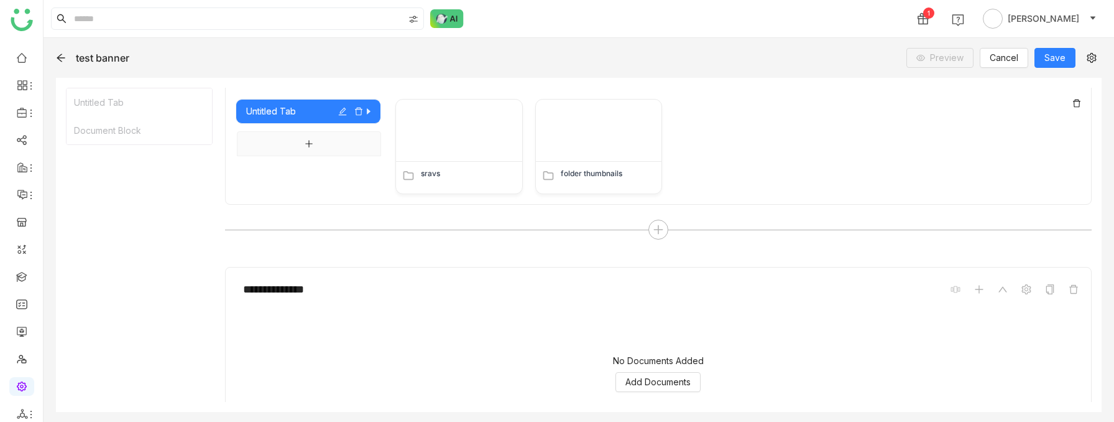
scroll to position [1132, 0]
click at [318, 141] on button "Add tab" at bounding box center [309, 143] width 144 height 25
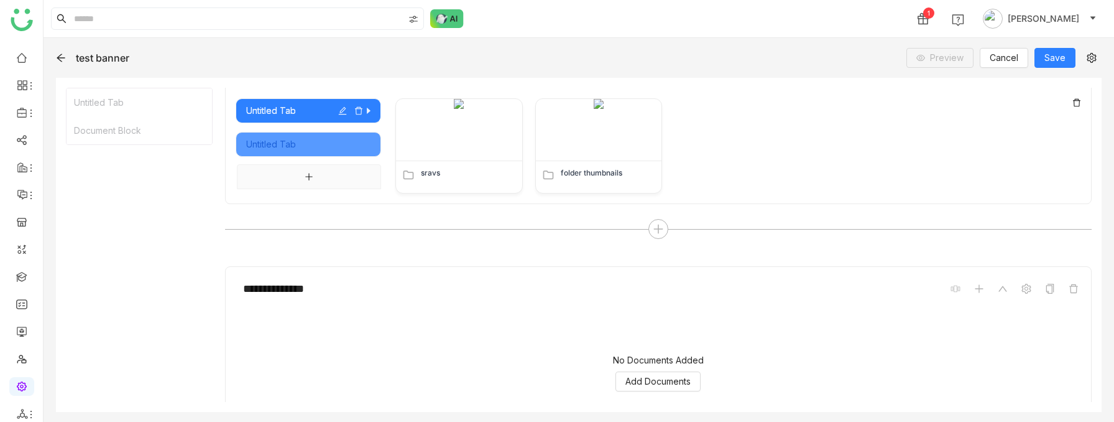
click at [317, 148] on div "Untitled Tab" at bounding box center [308, 144] width 124 height 14
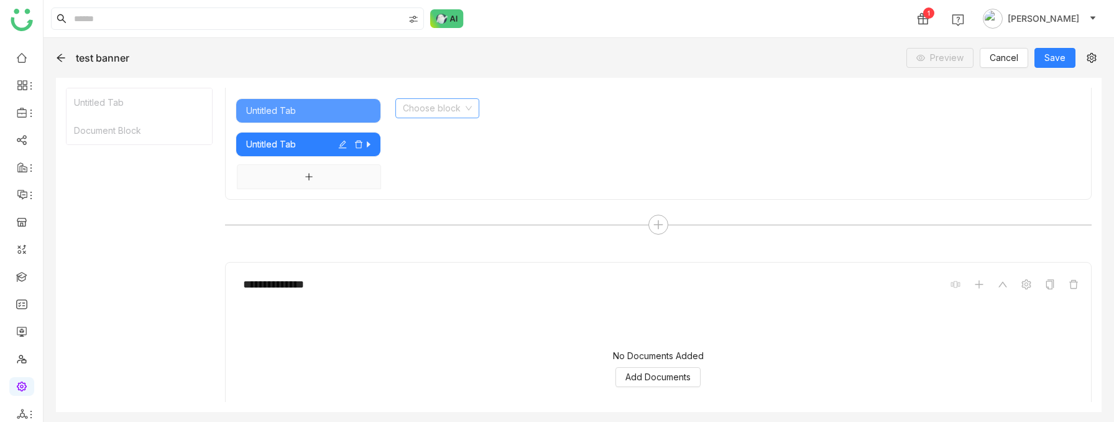
click at [412, 113] on input at bounding box center [433, 108] width 60 height 19
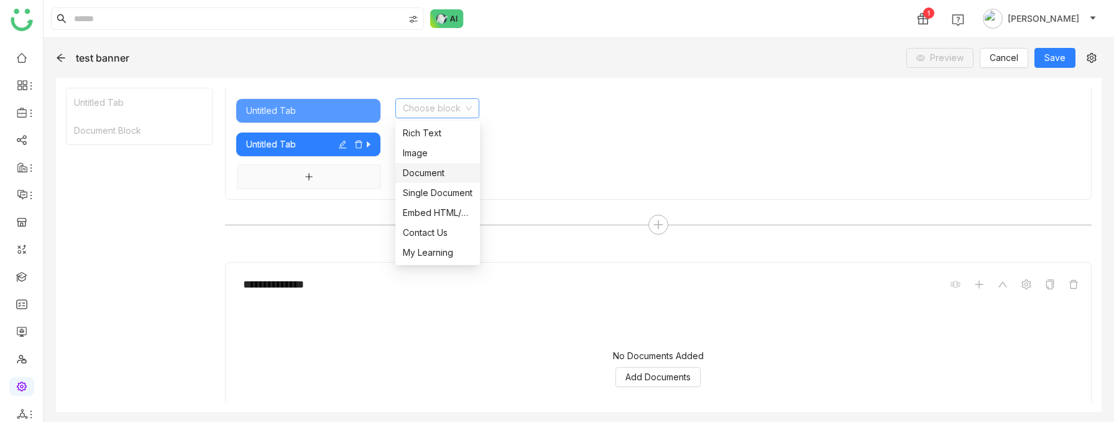
click at [432, 175] on div "Document" at bounding box center [438, 173] width 70 height 14
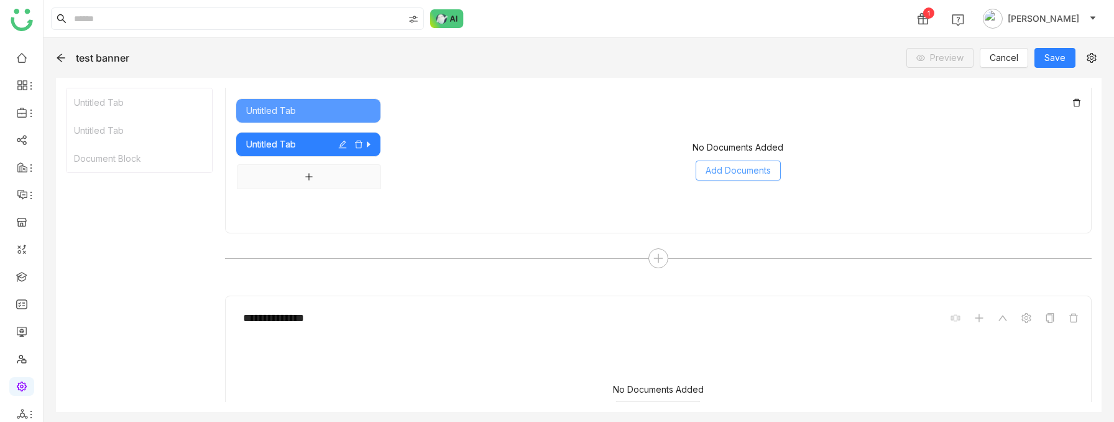
click at [731, 169] on span "Add Documents" at bounding box center [738, 171] width 65 height 14
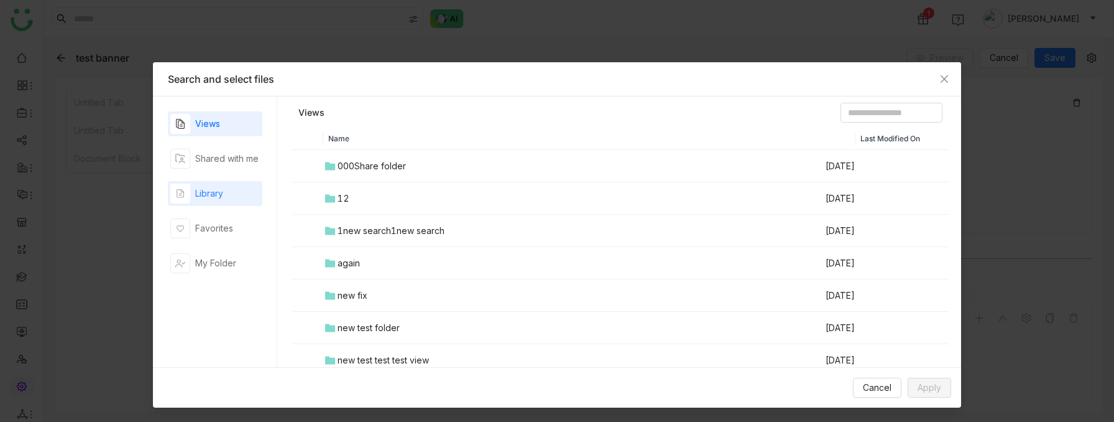
click at [214, 195] on div "Library" at bounding box center [209, 194] width 28 height 14
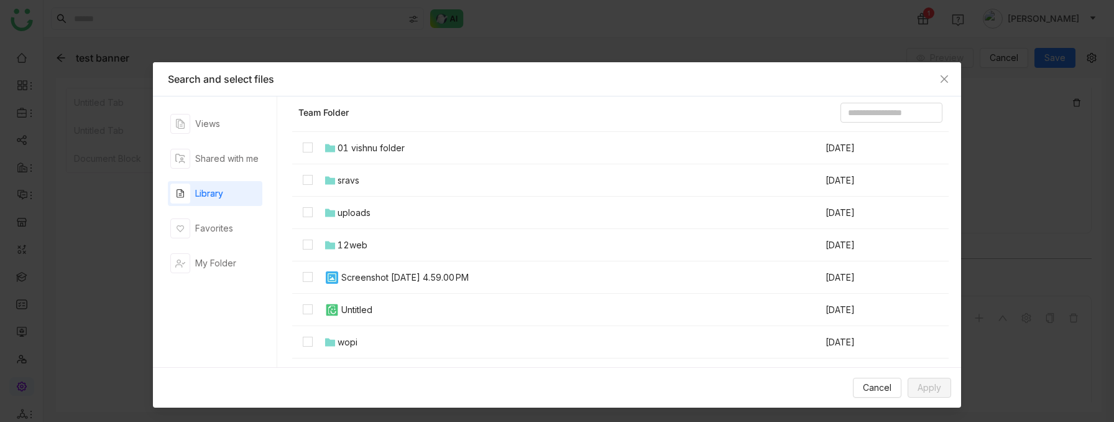
scroll to position [218, 0]
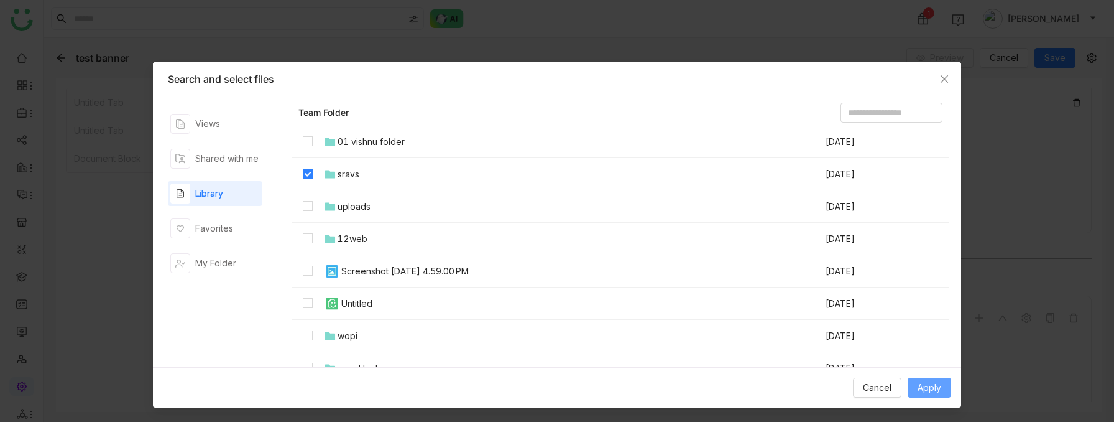
click at [928, 382] on span "Apply" at bounding box center [930, 388] width 24 height 14
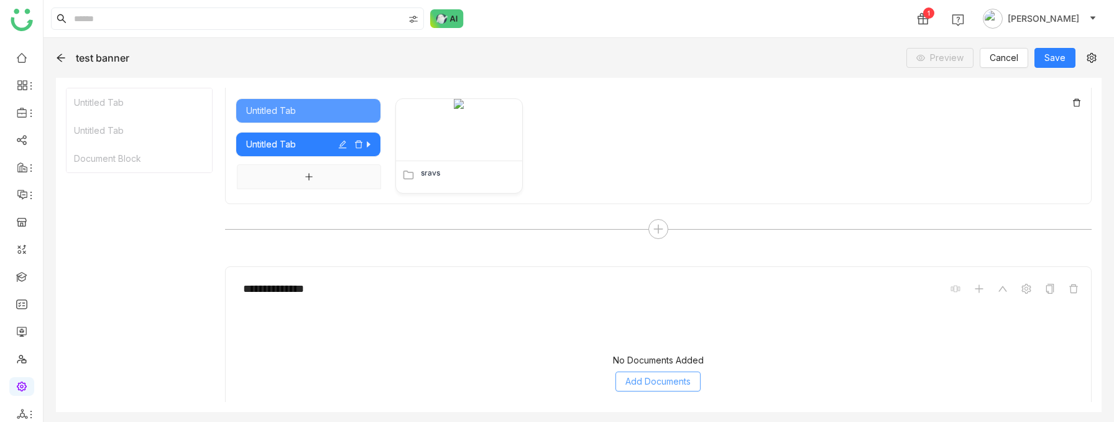
click at [662, 376] on span "Add Documents" at bounding box center [658, 381] width 65 height 14
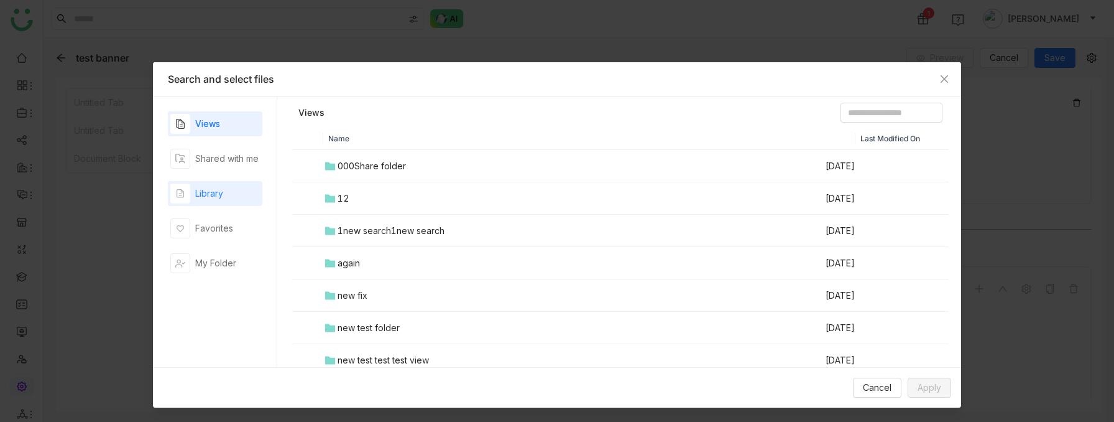
click at [213, 195] on div "Library" at bounding box center [209, 194] width 28 height 14
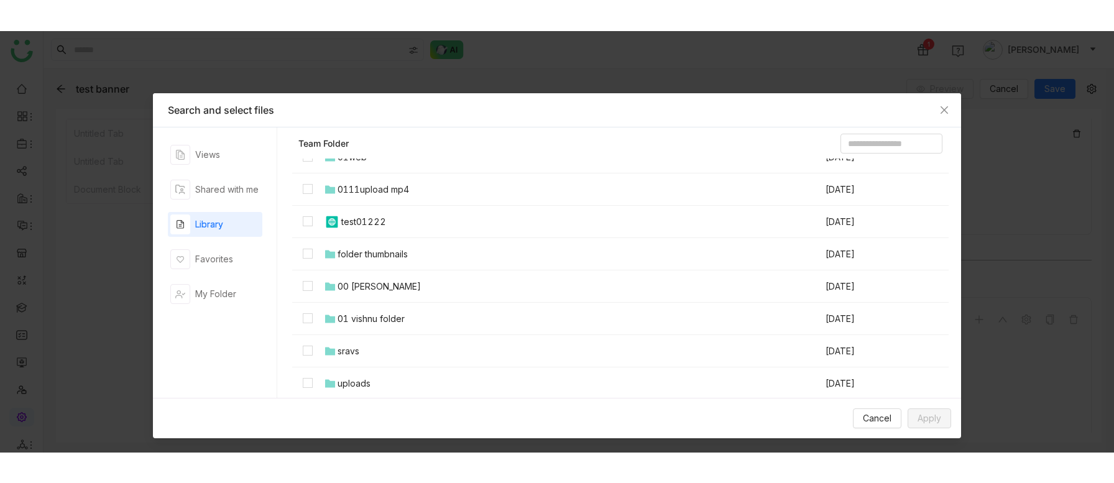
scroll to position [57, 0]
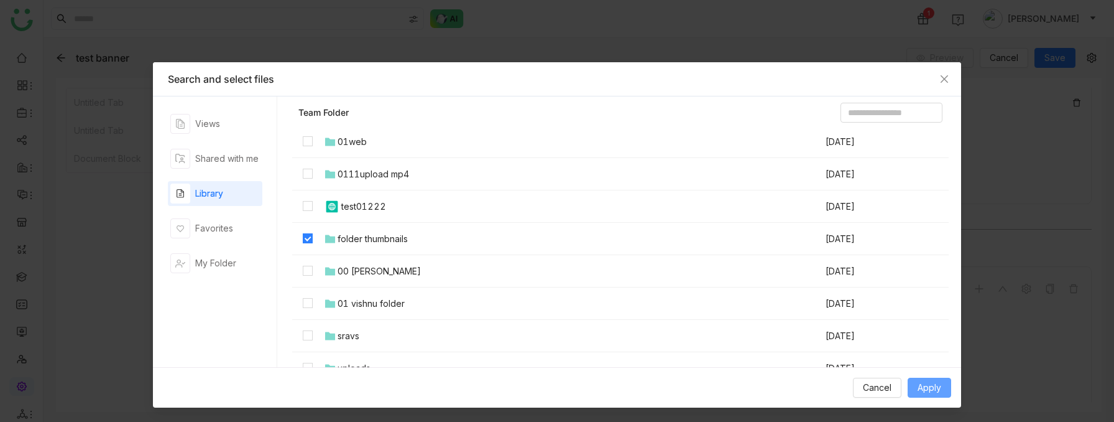
click at [945, 389] on button "Apply" at bounding box center [930, 387] width 44 height 20
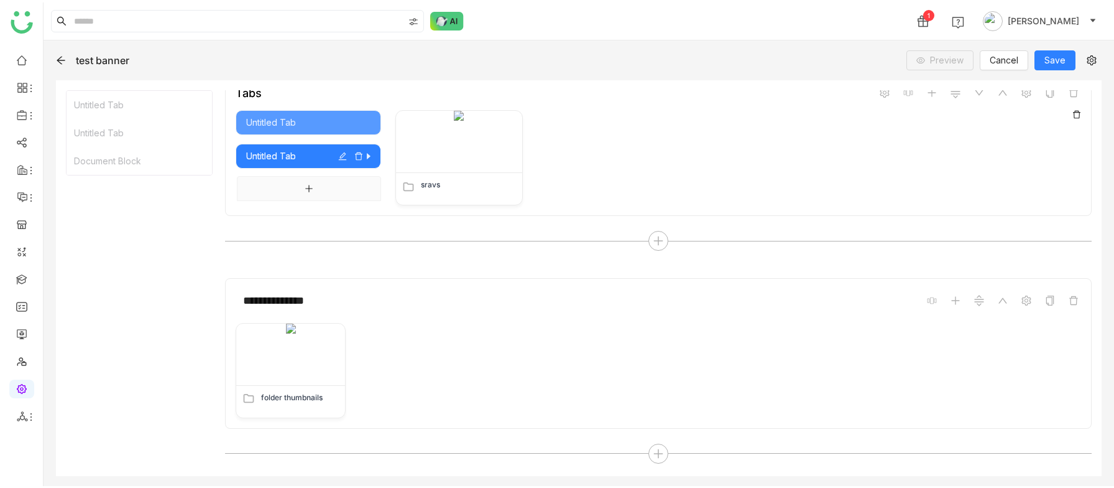
scroll to position [1118, 0]
